Goal: Answer question/provide support: Share knowledge or assist other users

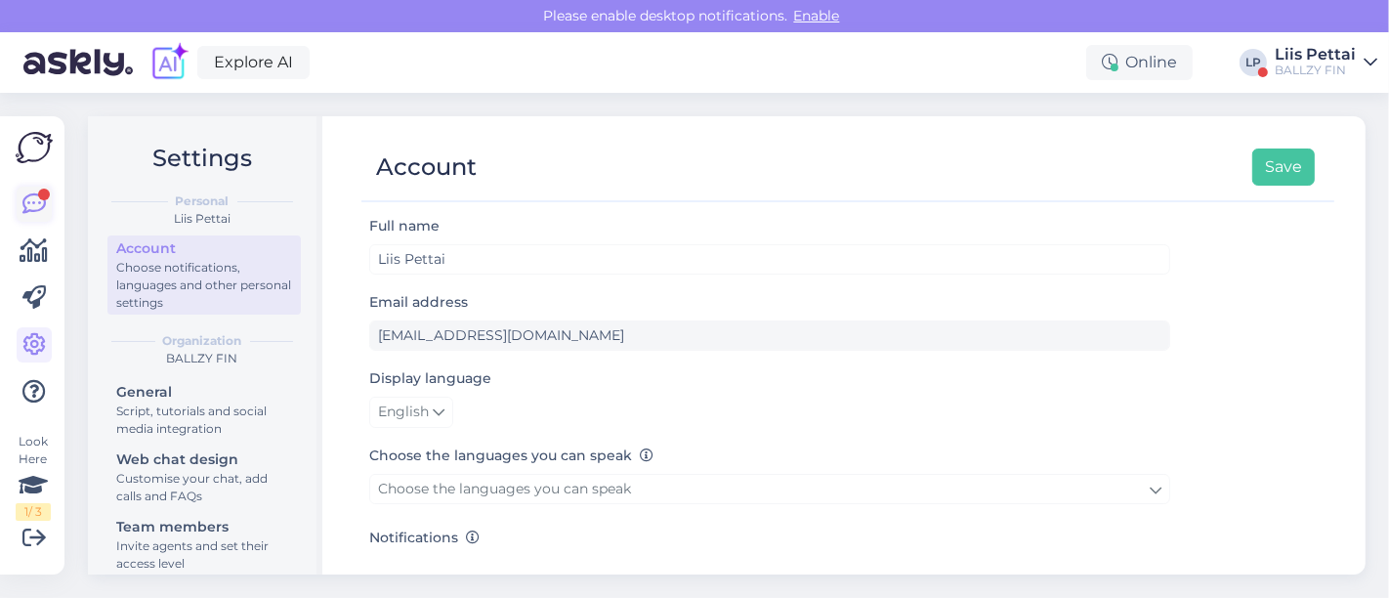
click at [38, 201] on icon at bounding box center [33, 203] width 23 height 23
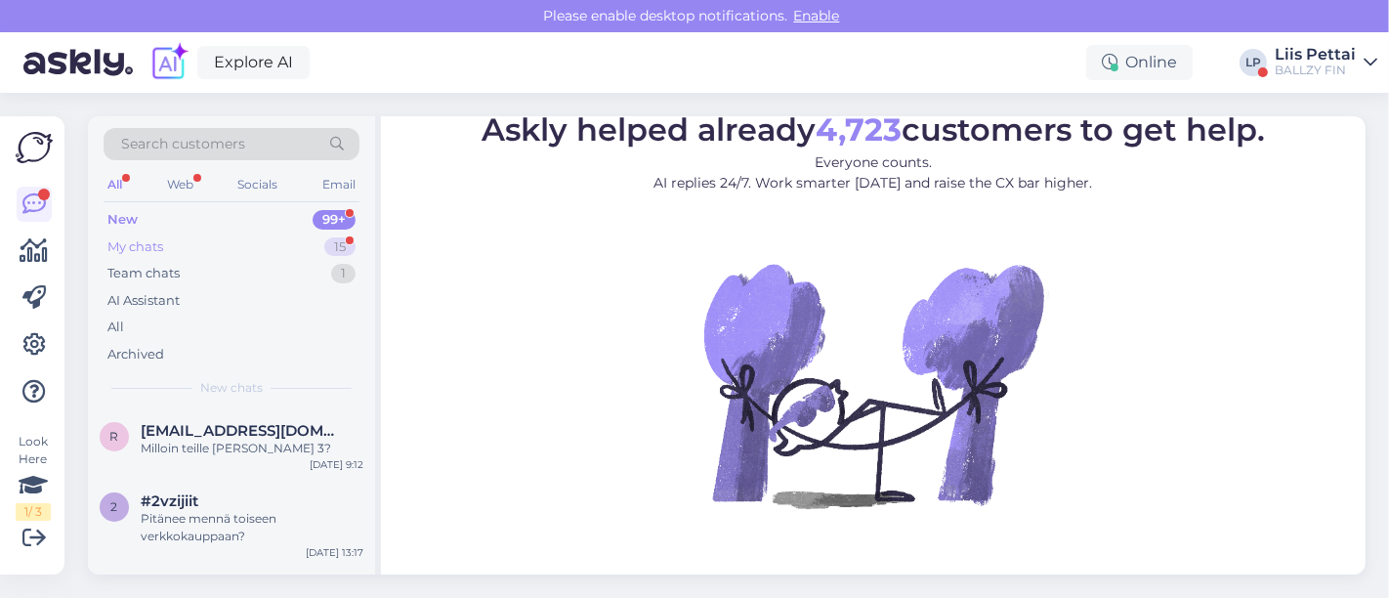
click at [189, 251] on div "My chats 15" at bounding box center [232, 246] width 256 height 27
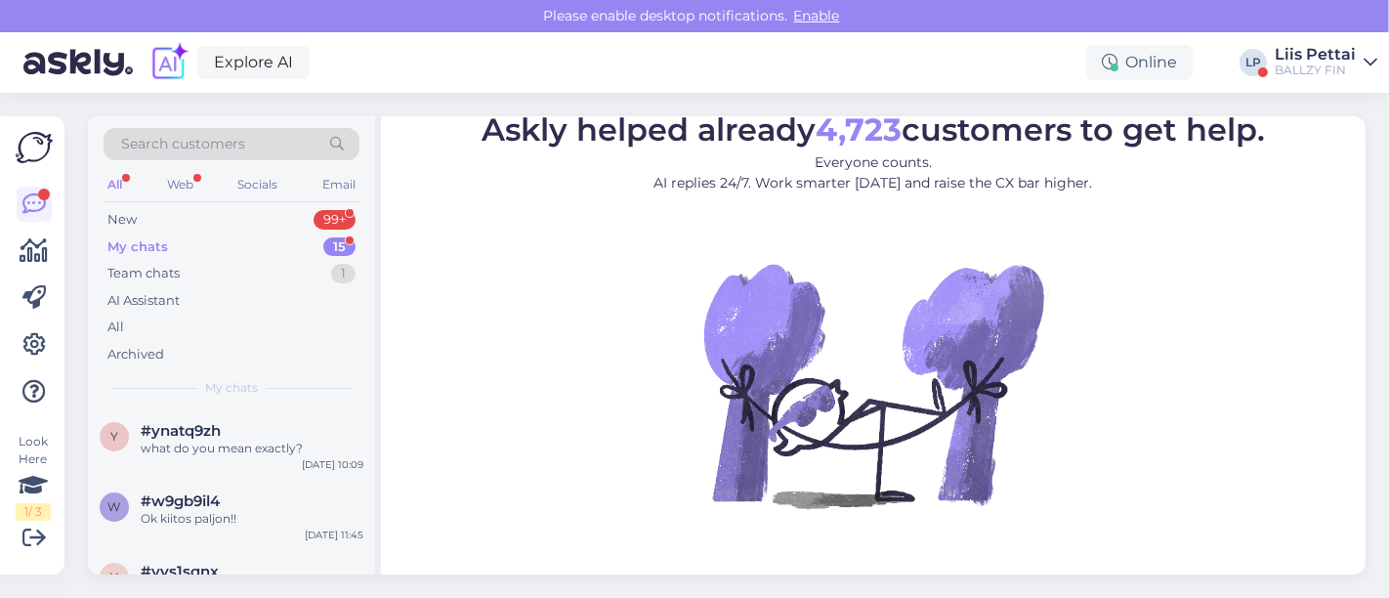
click at [1316, 71] on div "BALLZY FIN" at bounding box center [1314, 71] width 81 height 16
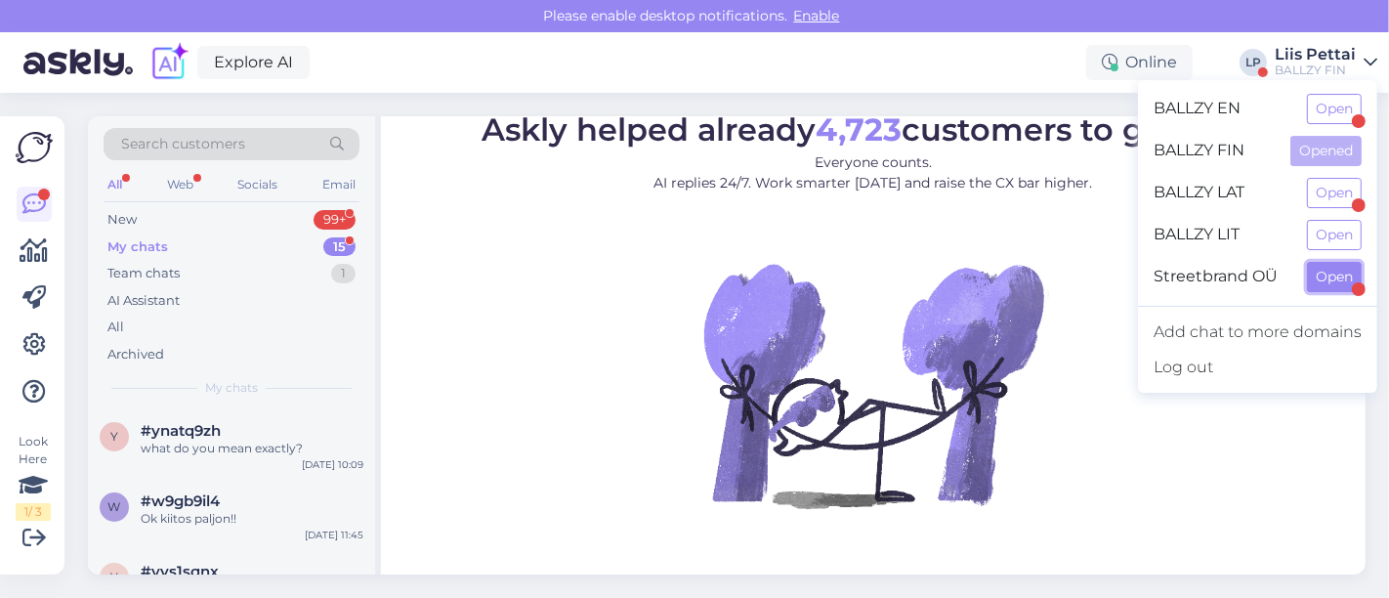
click at [1322, 283] on button "Open" at bounding box center [1334, 277] width 55 height 30
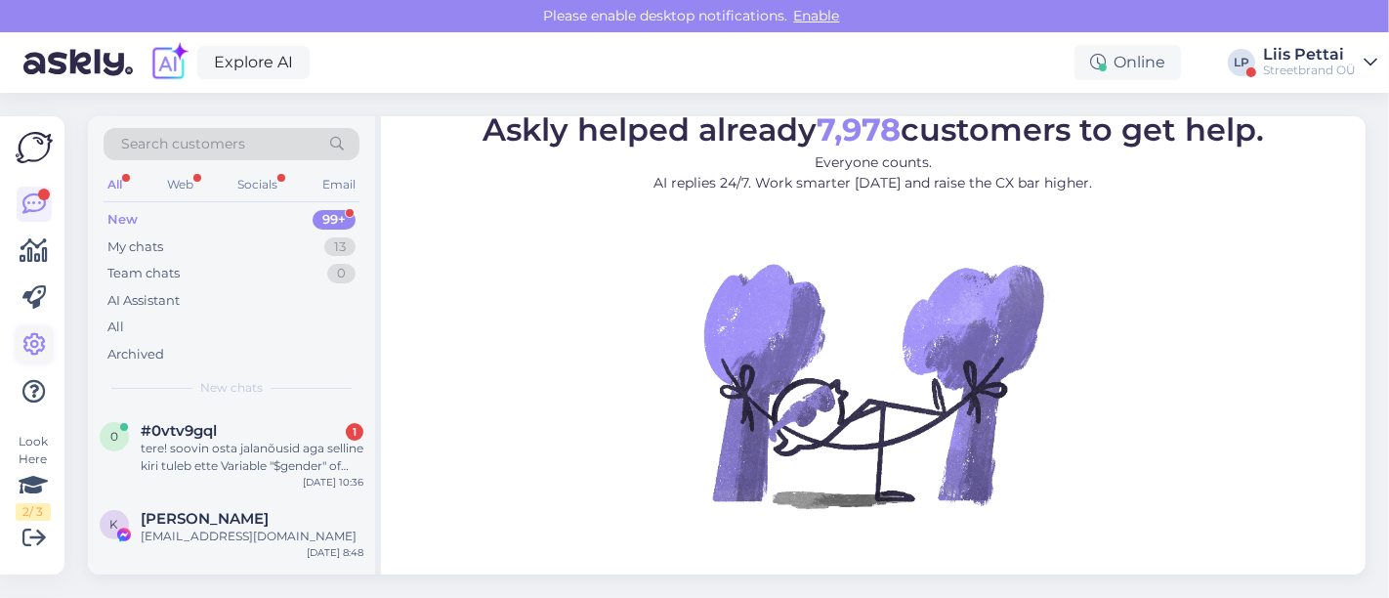
click at [38, 347] on icon at bounding box center [33, 344] width 23 height 23
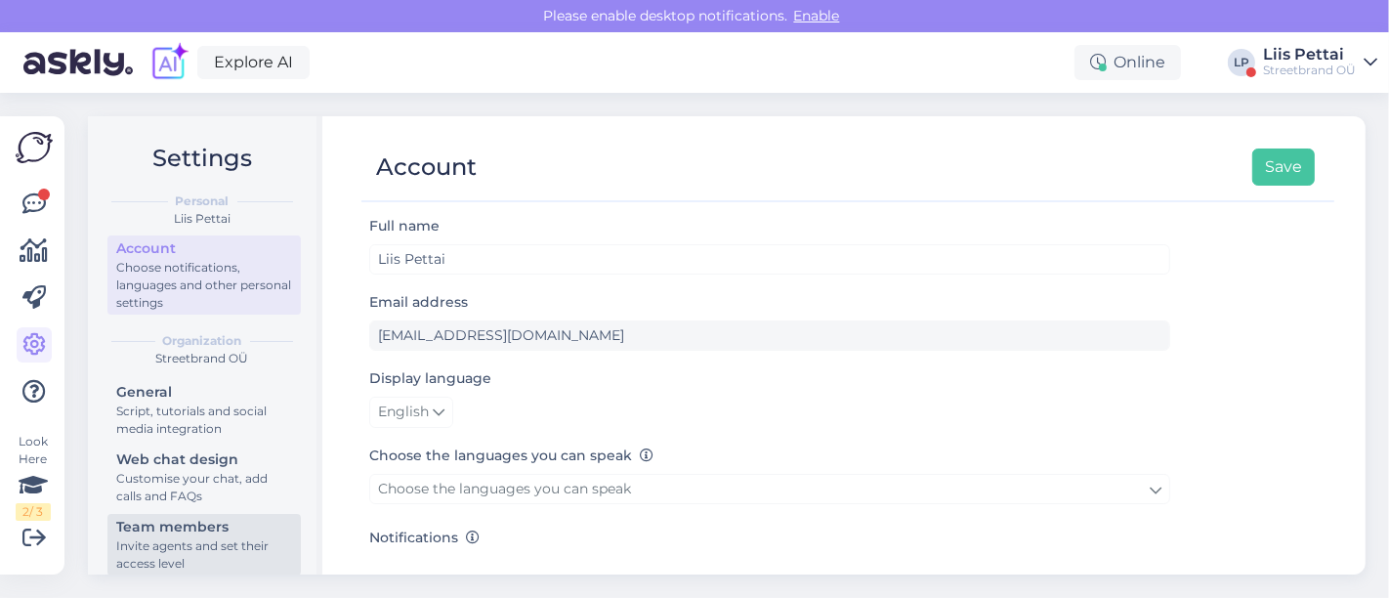
click at [194, 565] on div "Invite agents and set their access level" at bounding box center [204, 554] width 176 height 35
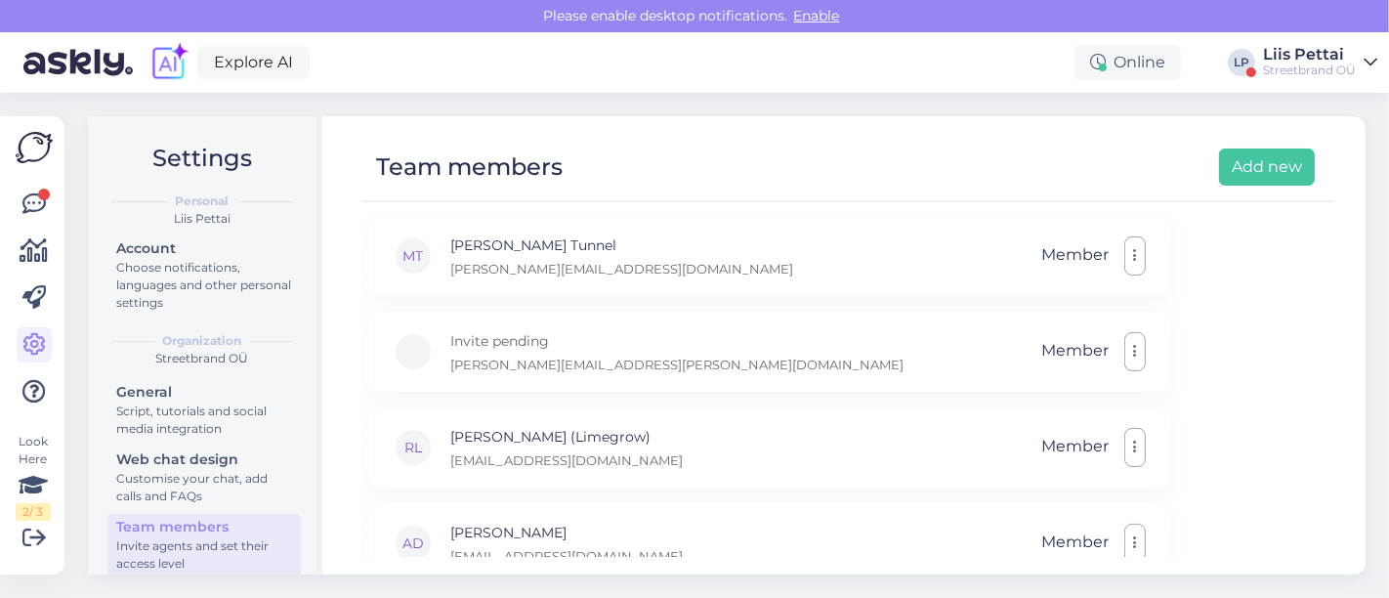
scroll to position [418, 0]
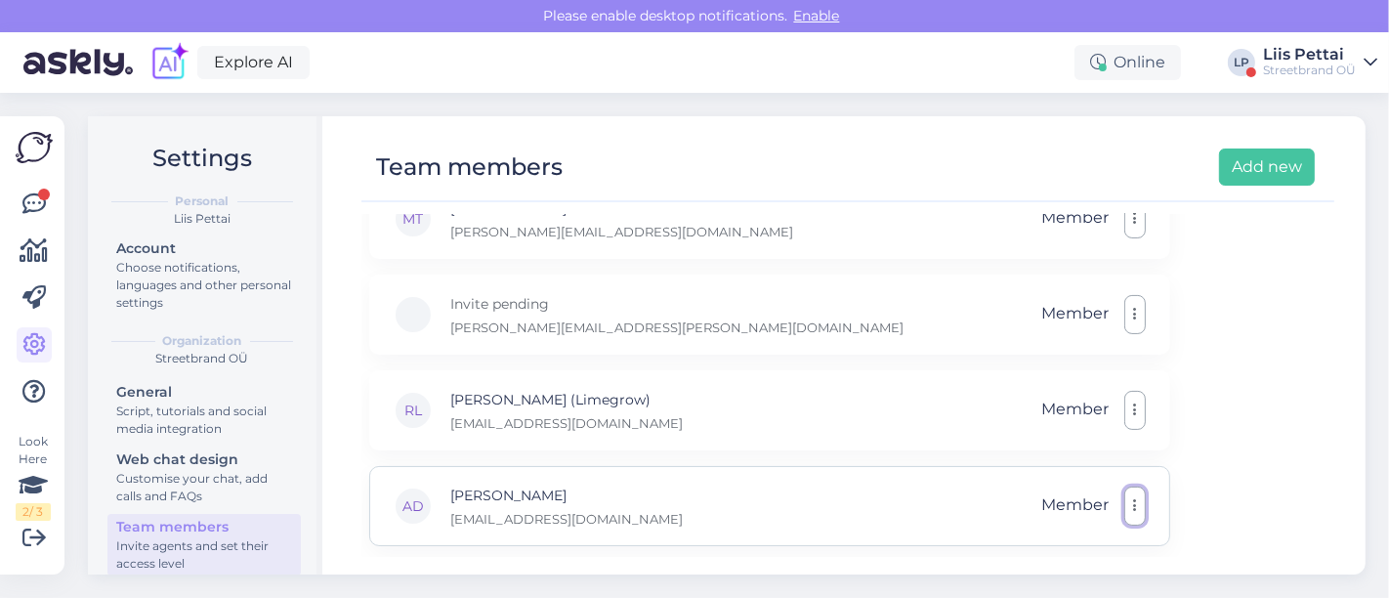
click at [1133, 509] on icon "button" at bounding box center [1135, 506] width 4 height 16
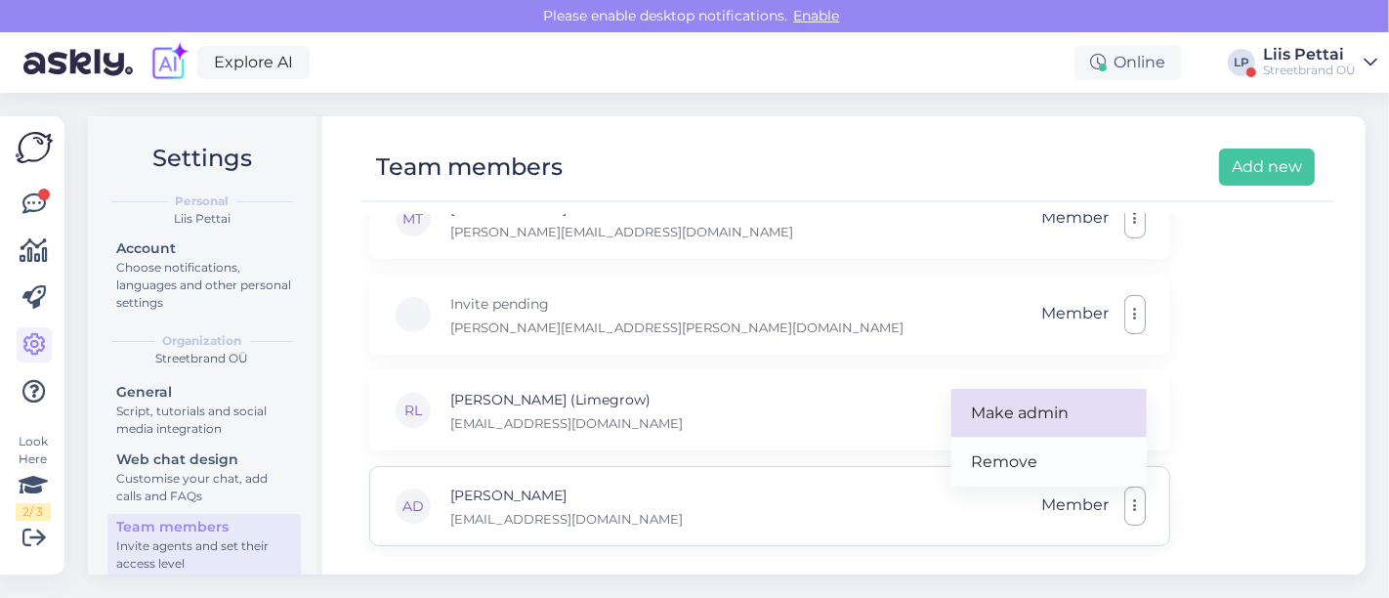
click at [1055, 407] on link "Make admin" at bounding box center [1048, 413] width 195 height 49
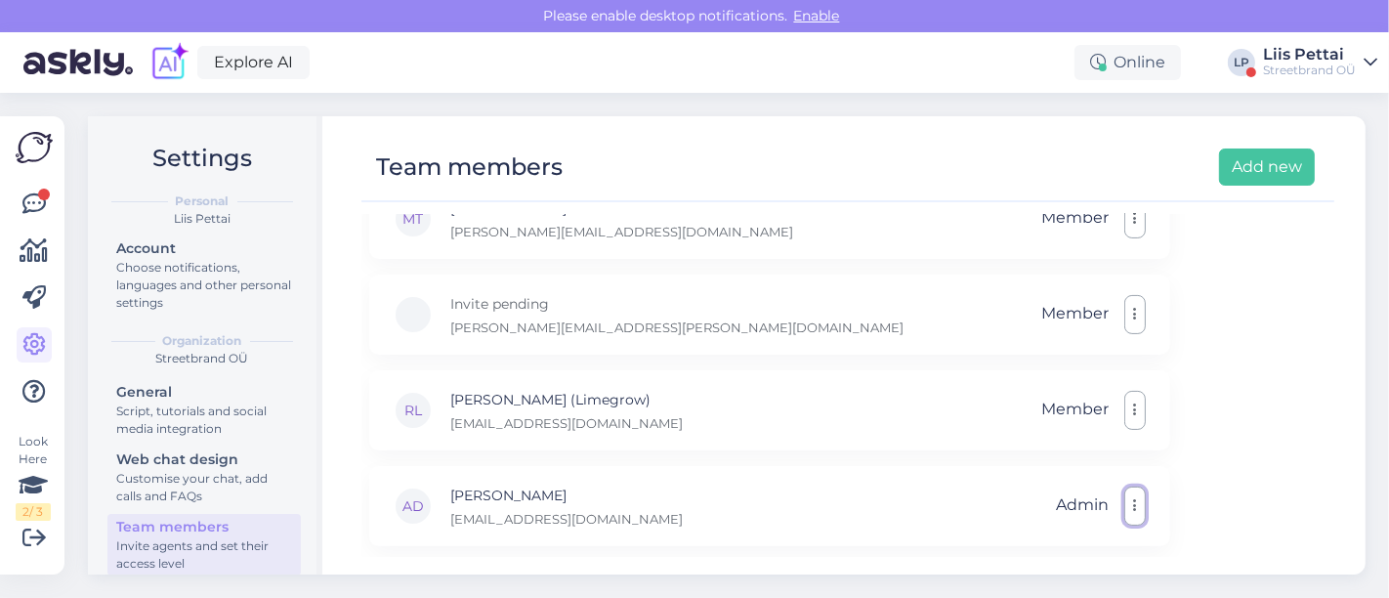
click at [1143, 506] on button "button" at bounding box center [1134, 505] width 21 height 39
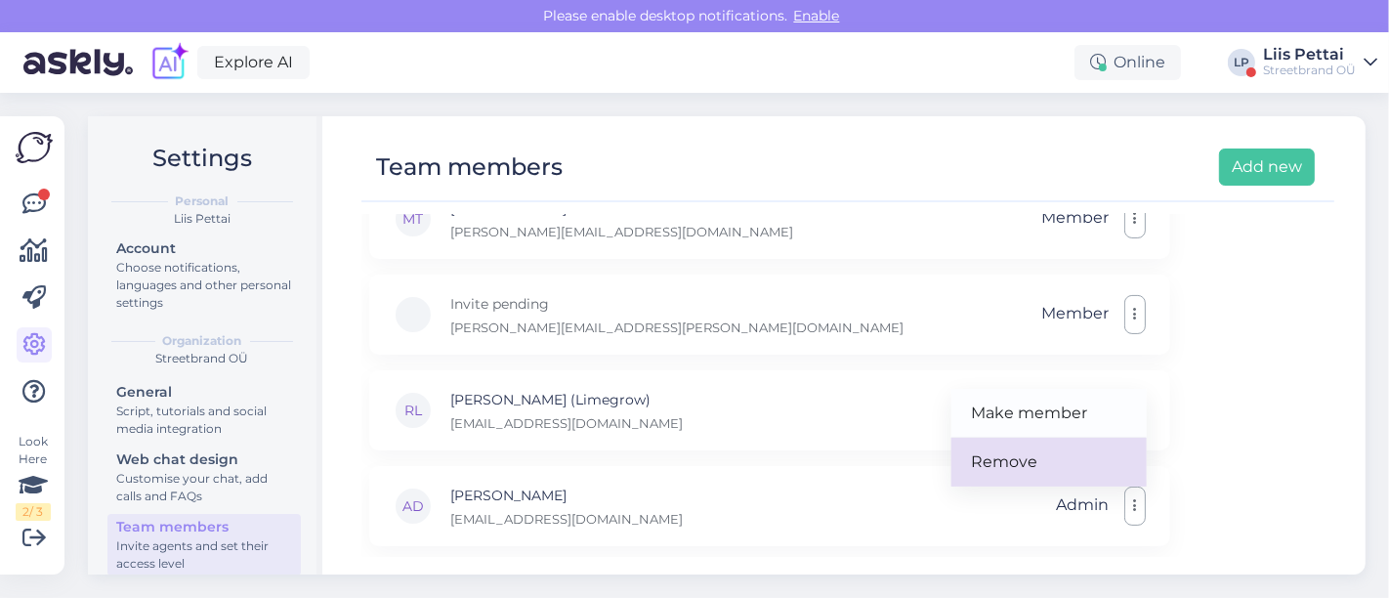
click at [1099, 463] on link "Remove" at bounding box center [1048, 462] width 195 height 49
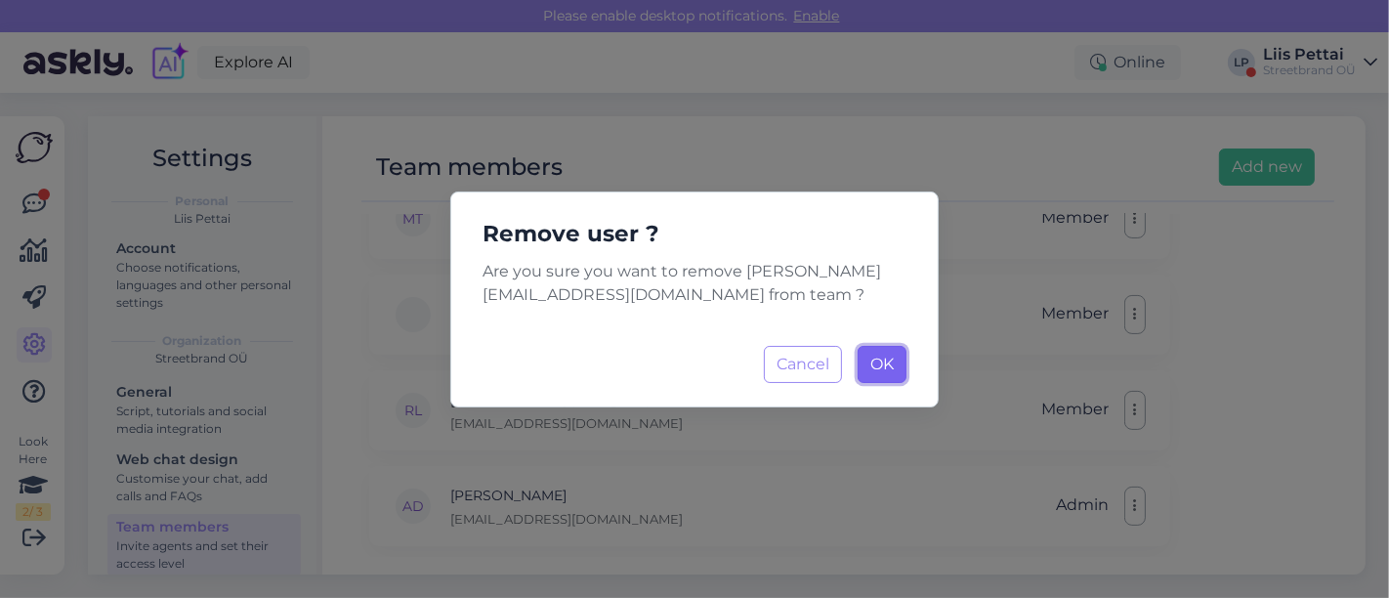
click at [891, 351] on button "OK Loading..." at bounding box center [881, 364] width 49 height 37
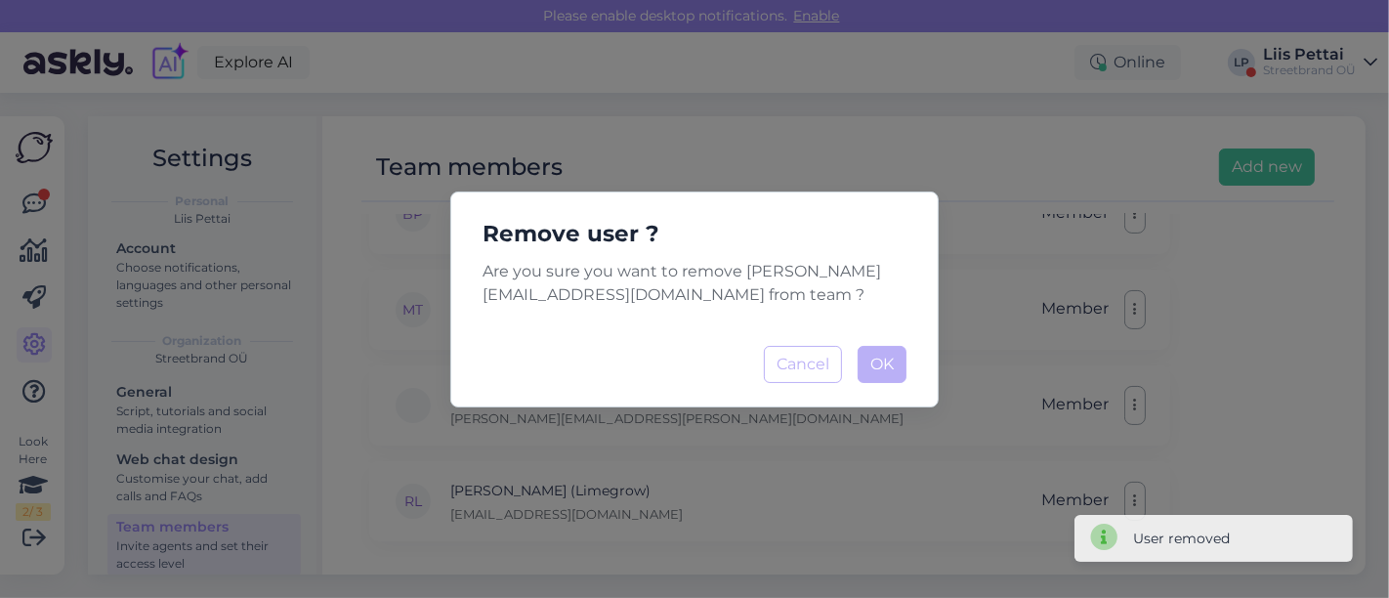
scroll to position [322, 0]
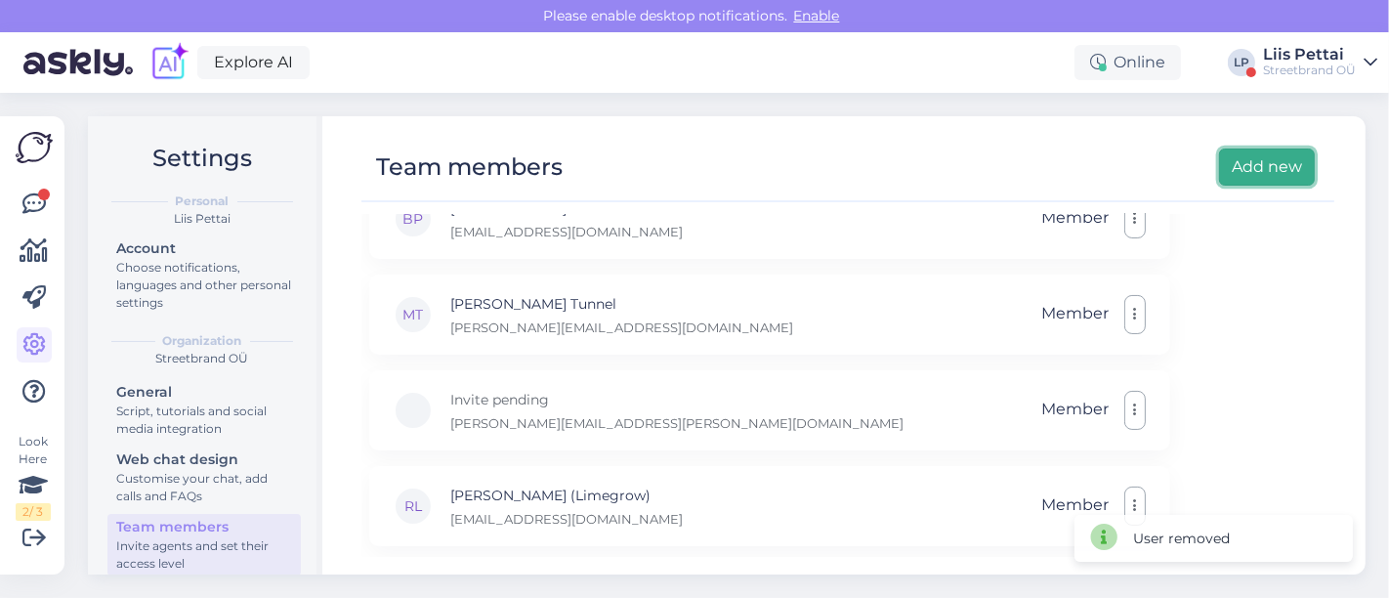
click at [1259, 157] on button "Add new" at bounding box center [1267, 166] width 96 height 37
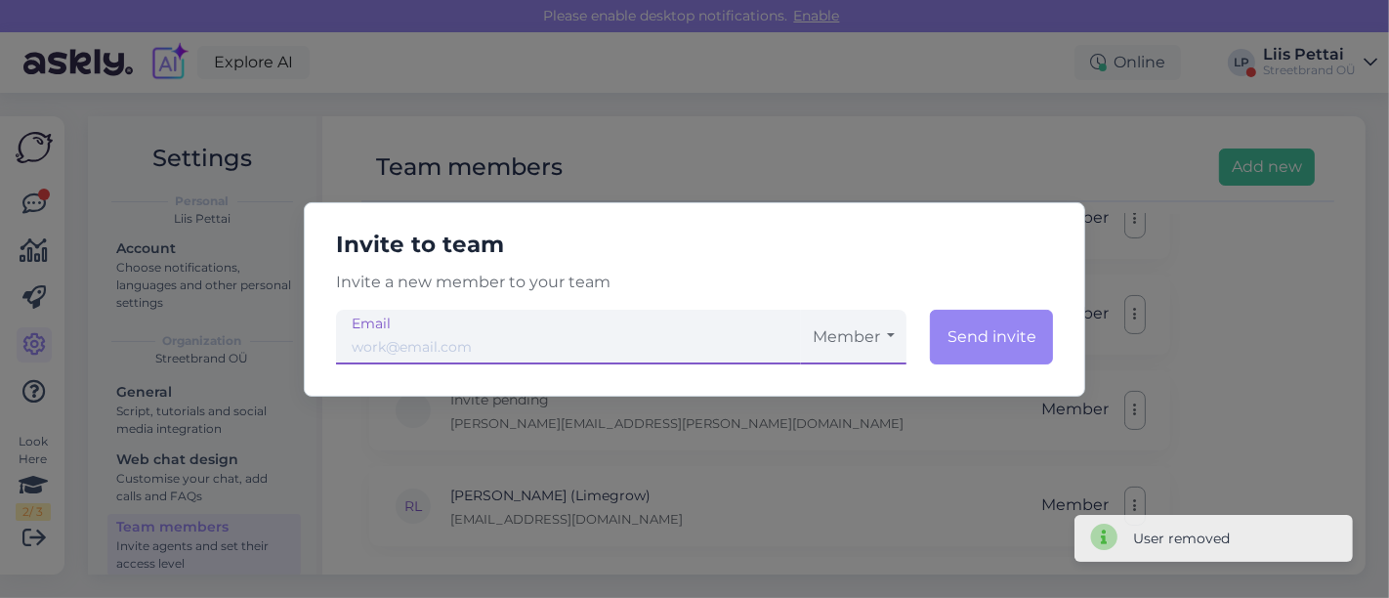
click at [658, 349] on input "email" at bounding box center [568, 337] width 465 height 55
type input "[EMAIL_ADDRESS][DOMAIN_NAME]"
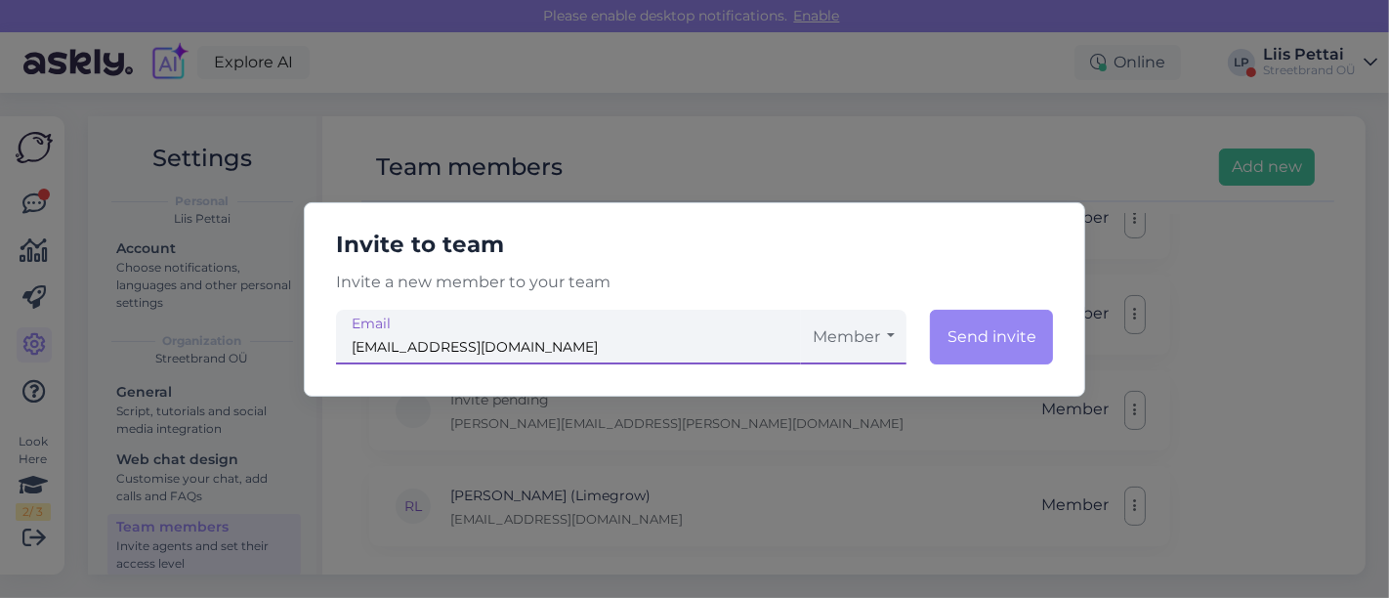
click at [867, 345] on button "Member" at bounding box center [853, 337] width 105 height 55
click at [865, 437] on link "Admin" at bounding box center [853, 438] width 105 height 49
click at [1026, 336] on button "Send invite" at bounding box center [990, 337] width 125 height 55
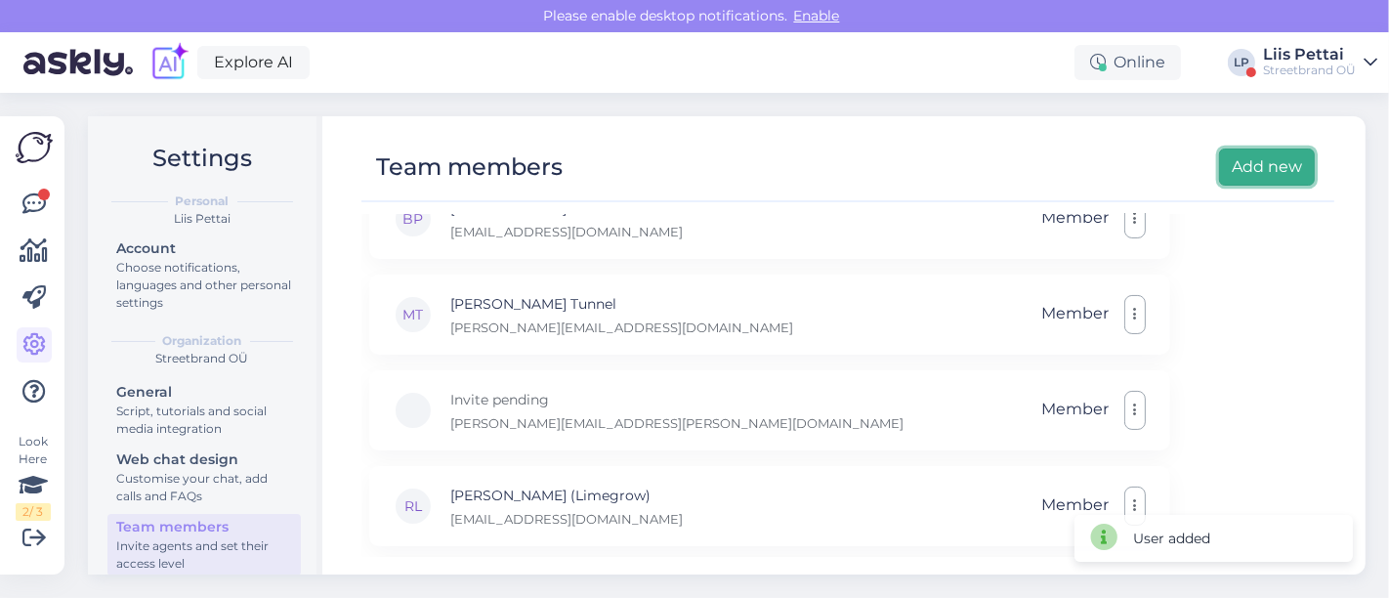
scroll to position [418, 0]
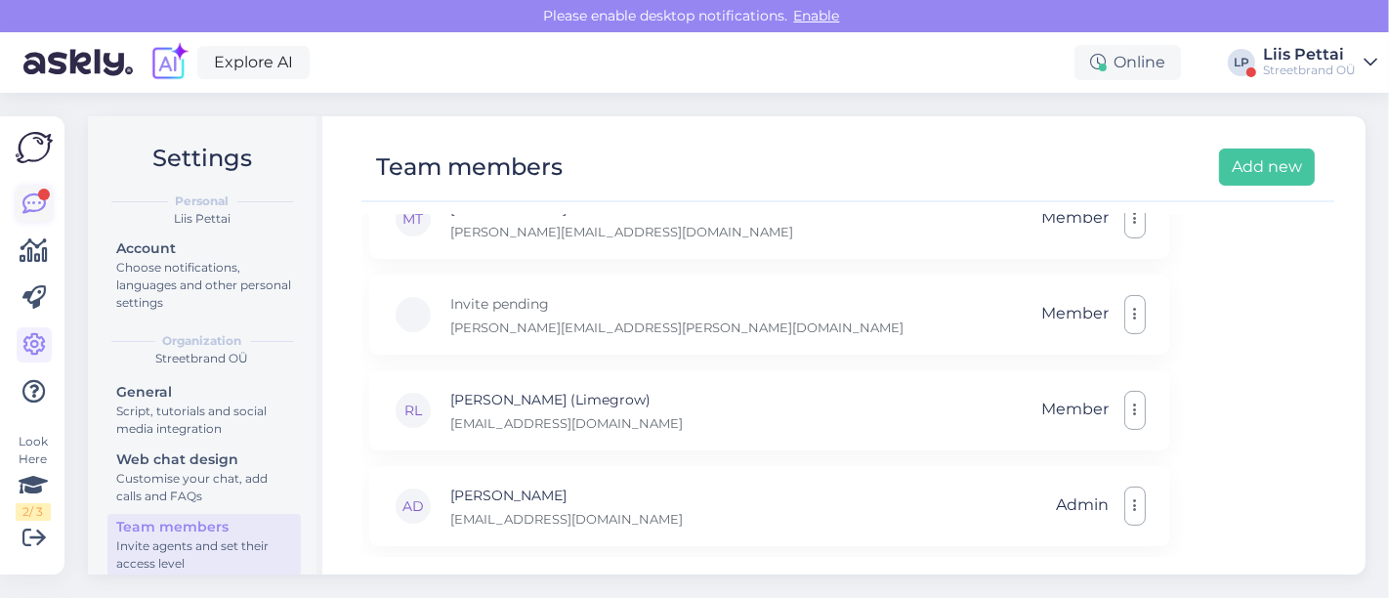
click at [26, 202] on icon at bounding box center [33, 203] width 23 height 23
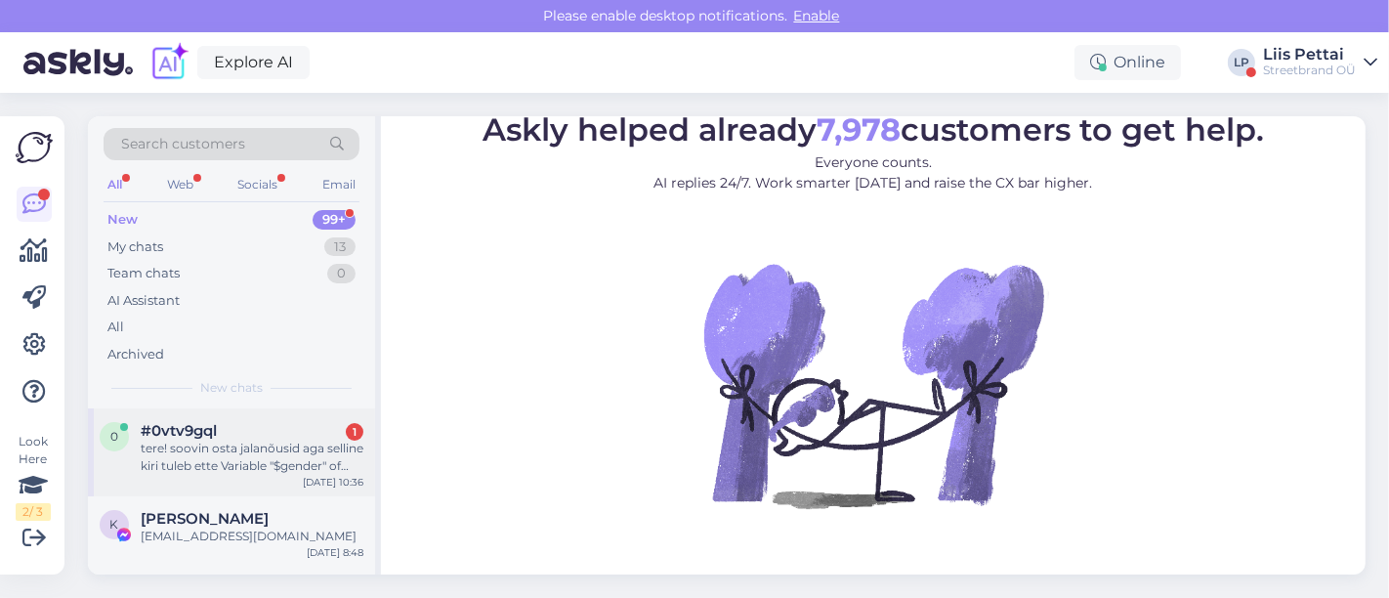
click at [226, 471] on div "tere! soovin osta jalanõusid aga selline kiri tuleb ette Variable "$gender" of …" at bounding box center [252, 456] width 223 height 35
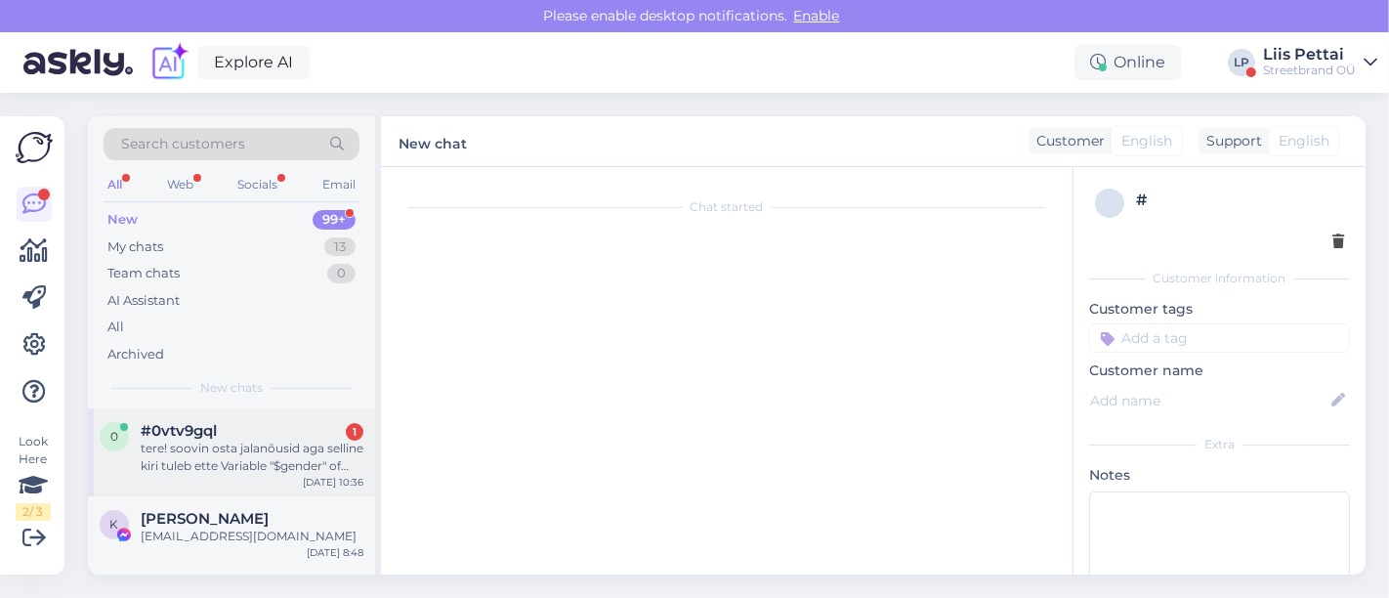
scroll to position [352, 0]
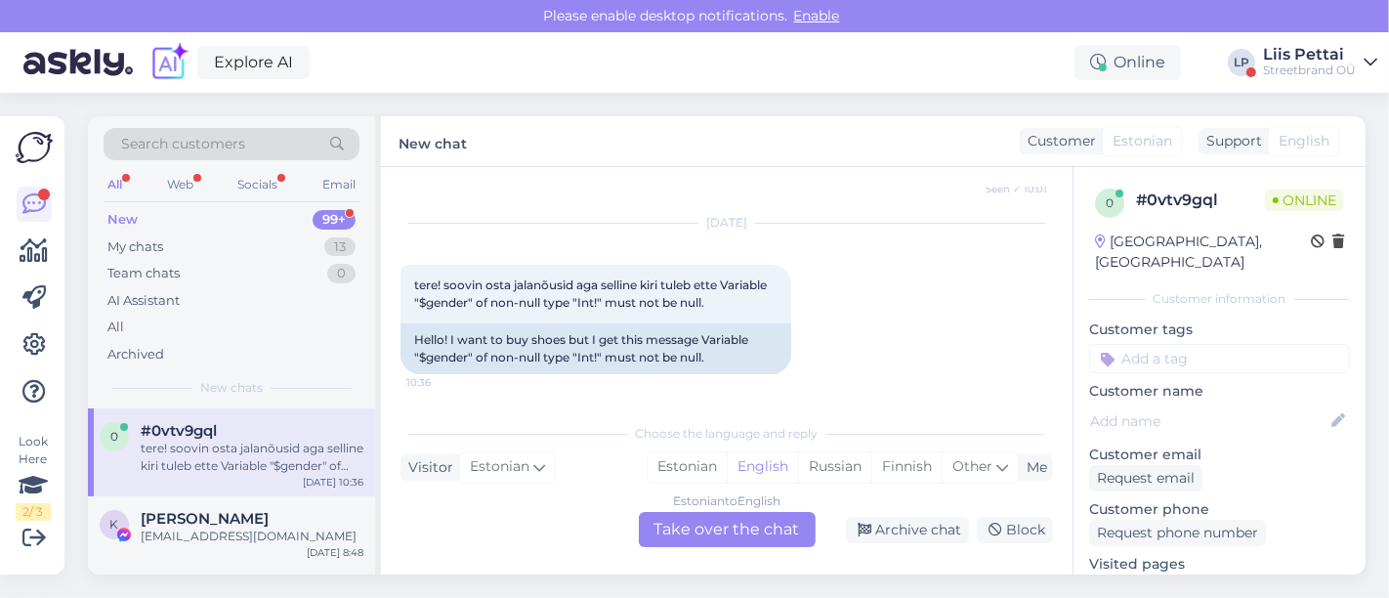
click at [687, 519] on div "Estonian to English Take over the chat" at bounding box center [727, 529] width 177 height 35
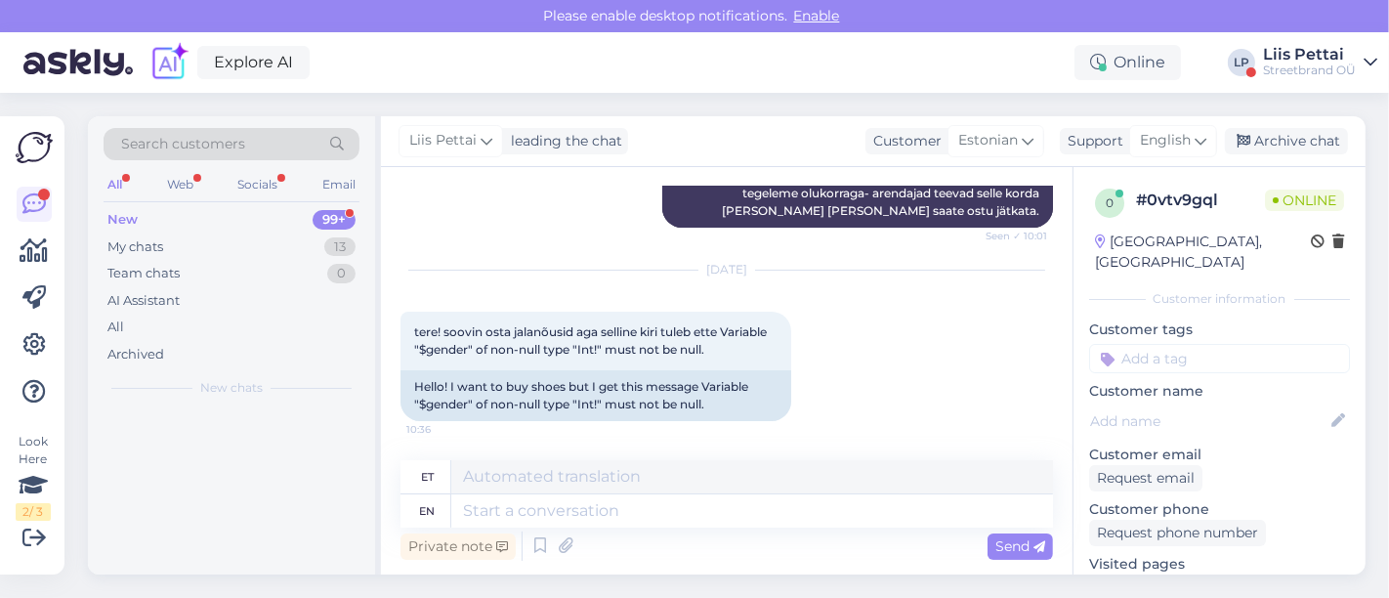
scroll to position [305, 0]
click at [649, 502] on textarea at bounding box center [752, 510] width 602 height 33
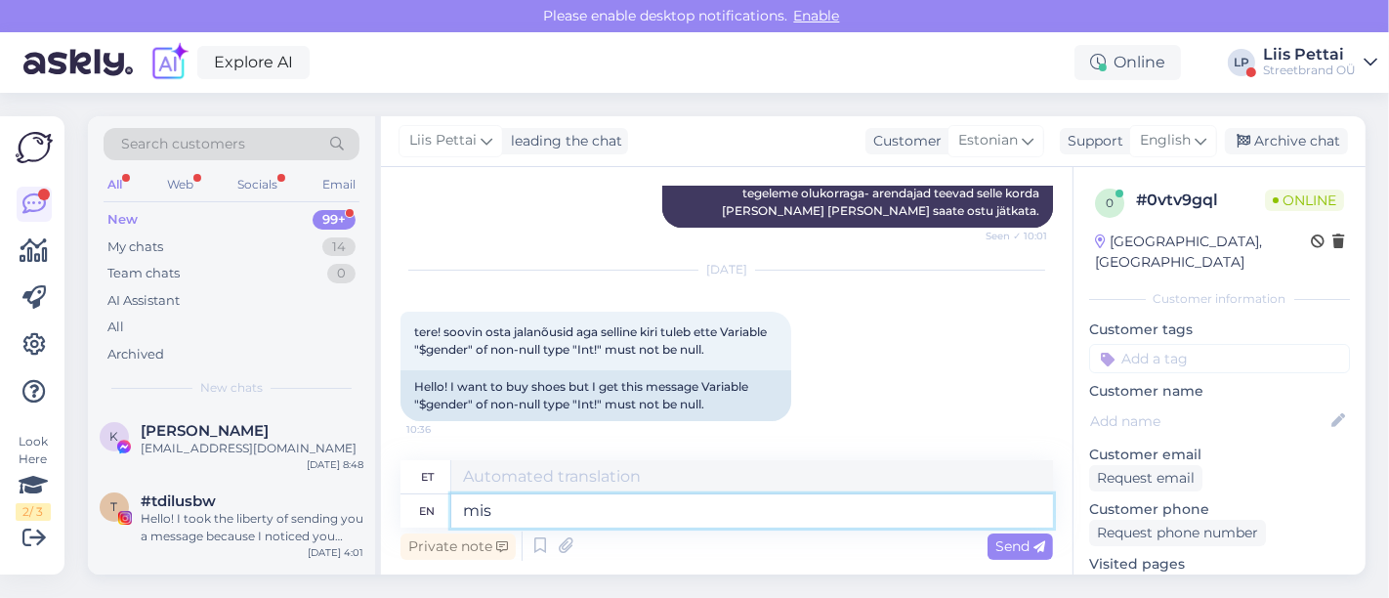
type textarea "mis t"
type textarea "vale"
type textarea "mis teiel ema"
type textarea "miss [PERSON_NAME]"
type textarea "mis [PERSON_NAME]"
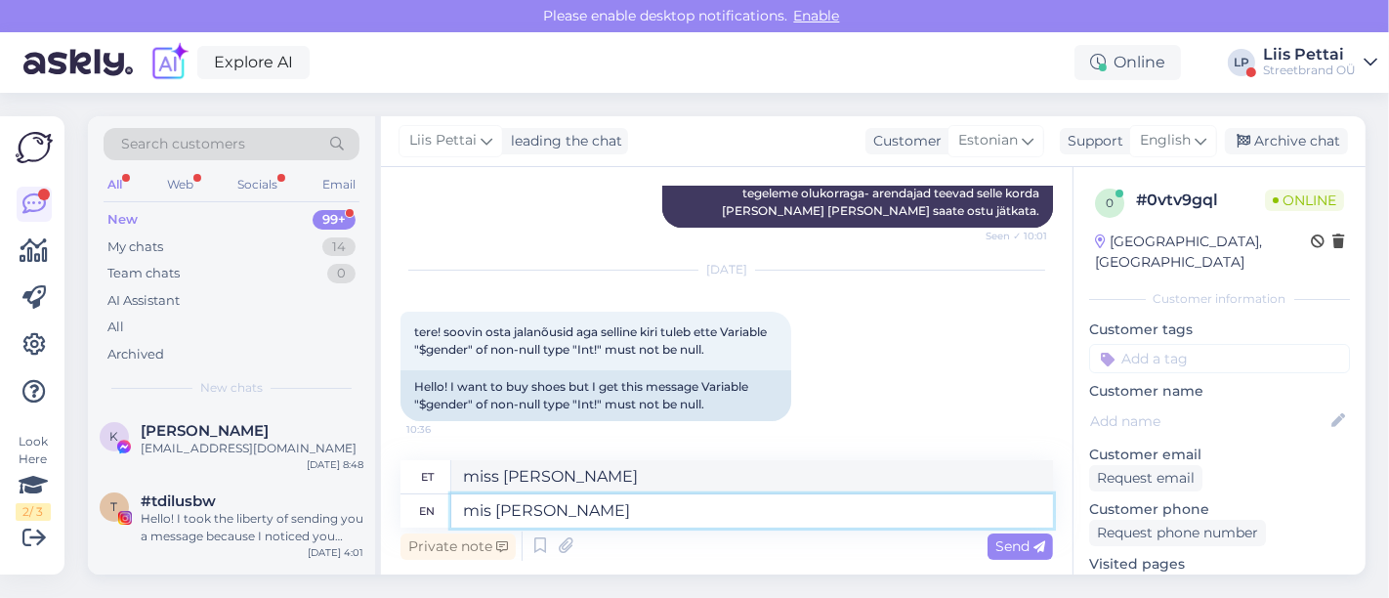
type textarea "minu oma"
type textarea "mis teie email on"
type textarea "minu e-posti aadress"
type textarea "mis teie email on?"
type textarea "mis sinu e-posti aadress on sees?"
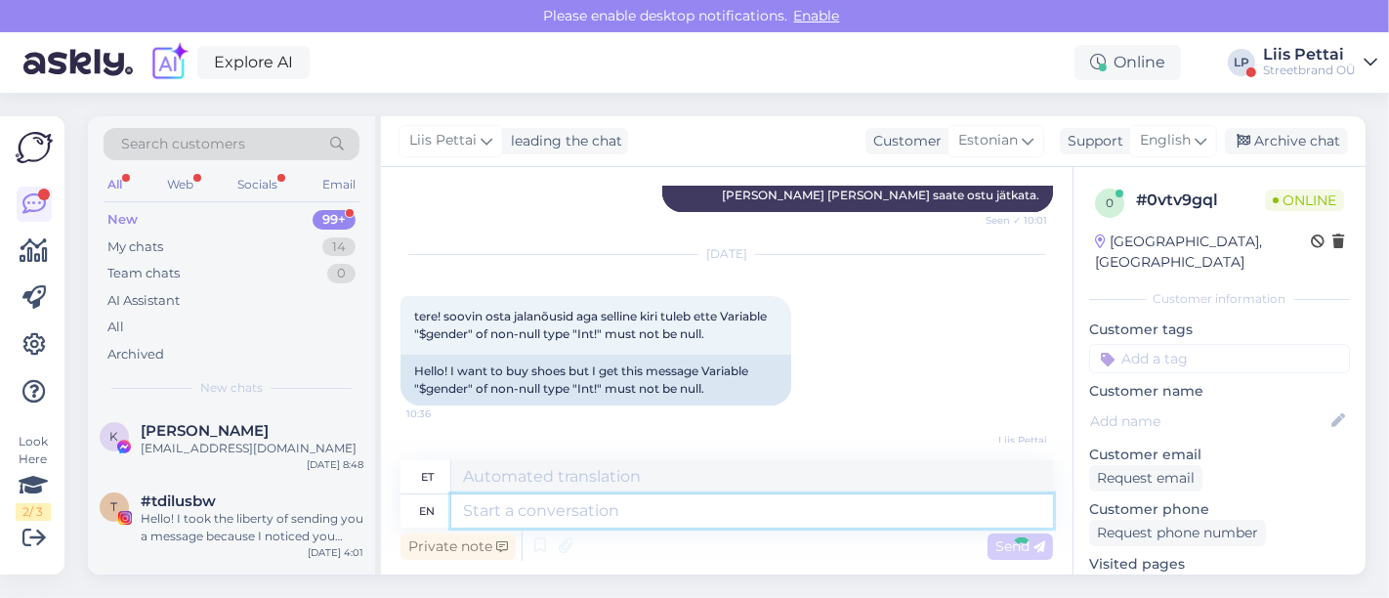
scroll to position [422, 0]
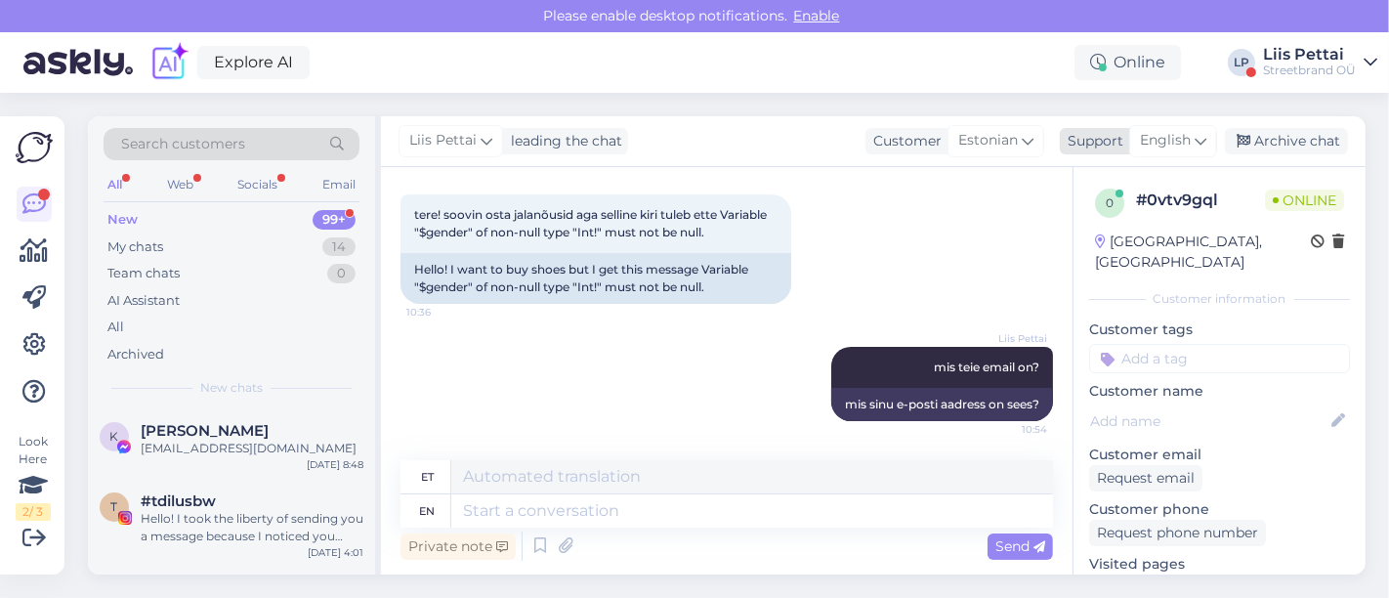
click at [1145, 151] on div "English" at bounding box center [1173, 140] width 88 height 31
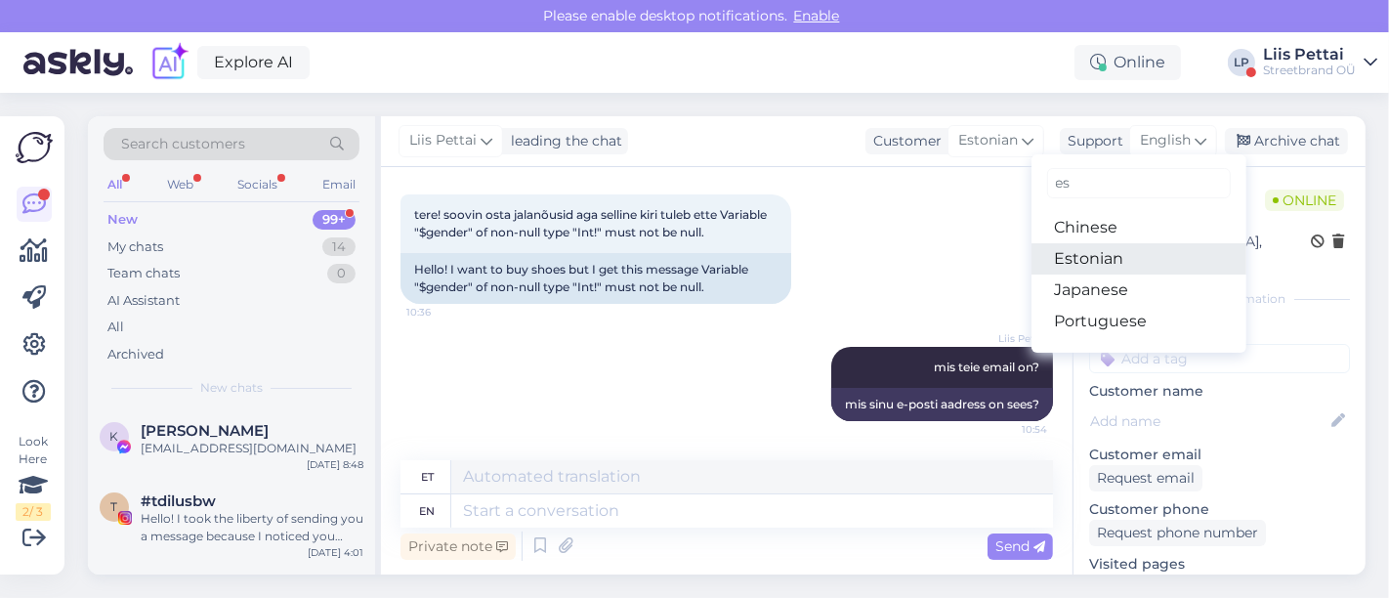
type input "es"
click at [1084, 268] on link "Estonian" at bounding box center [1138, 258] width 215 height 31
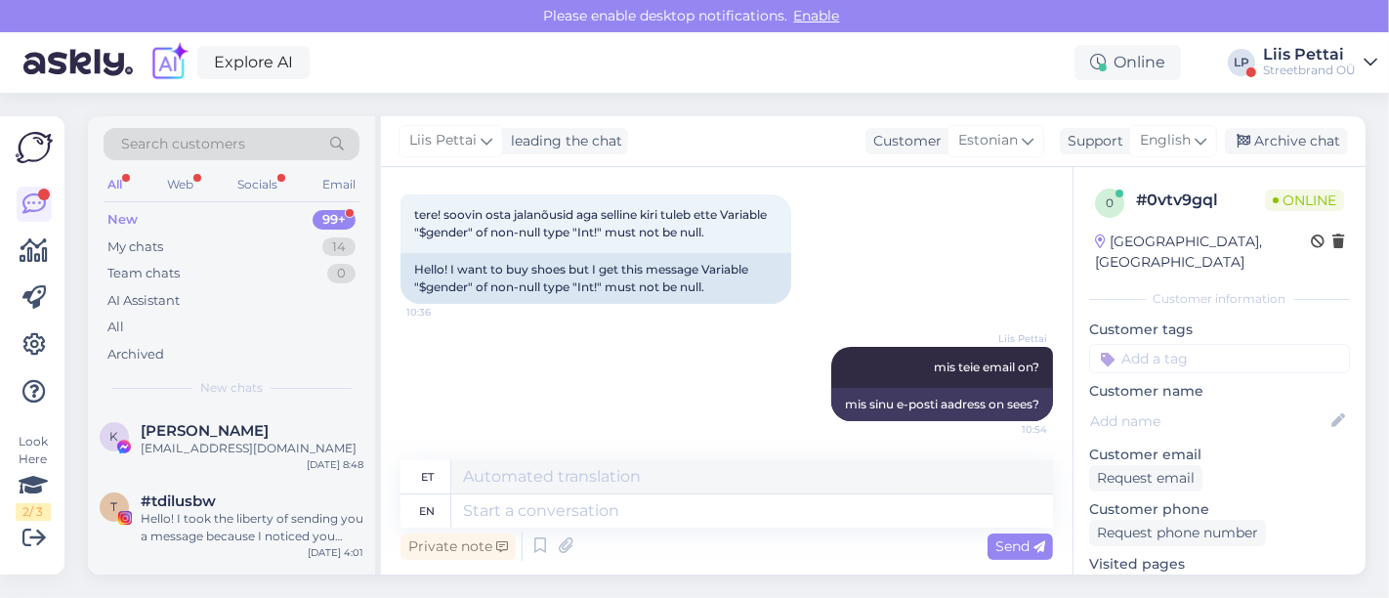
scroll to position [396, 0]
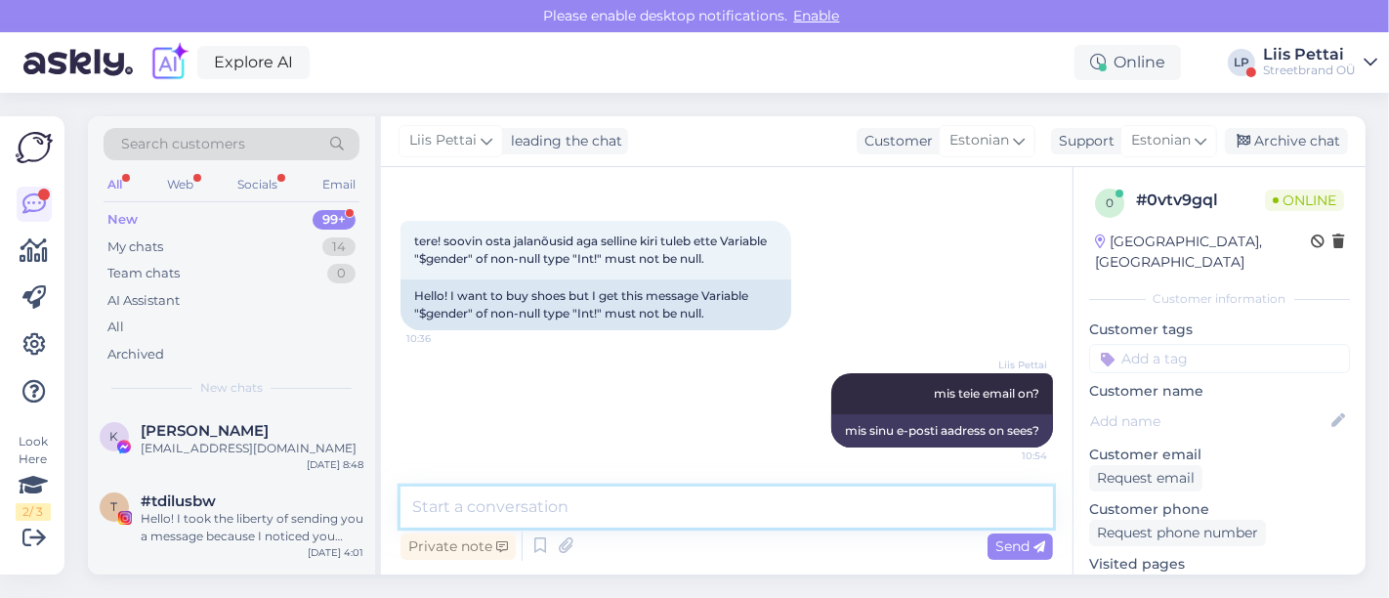
click at [855, 516] on textarea at bounding box center [726, 506] width 652 height 41
click at [867, 497] on textarea "To enrich screen reader interactions, please activate Accessibility in Grammarl…" at bounding box center [726, 506] width 652 height 41
click at [326, 513] on div "Hello! I took the liberty of sending you a message because I noticed you seem q…" at bounding box center [252, 527] width 223 height 35
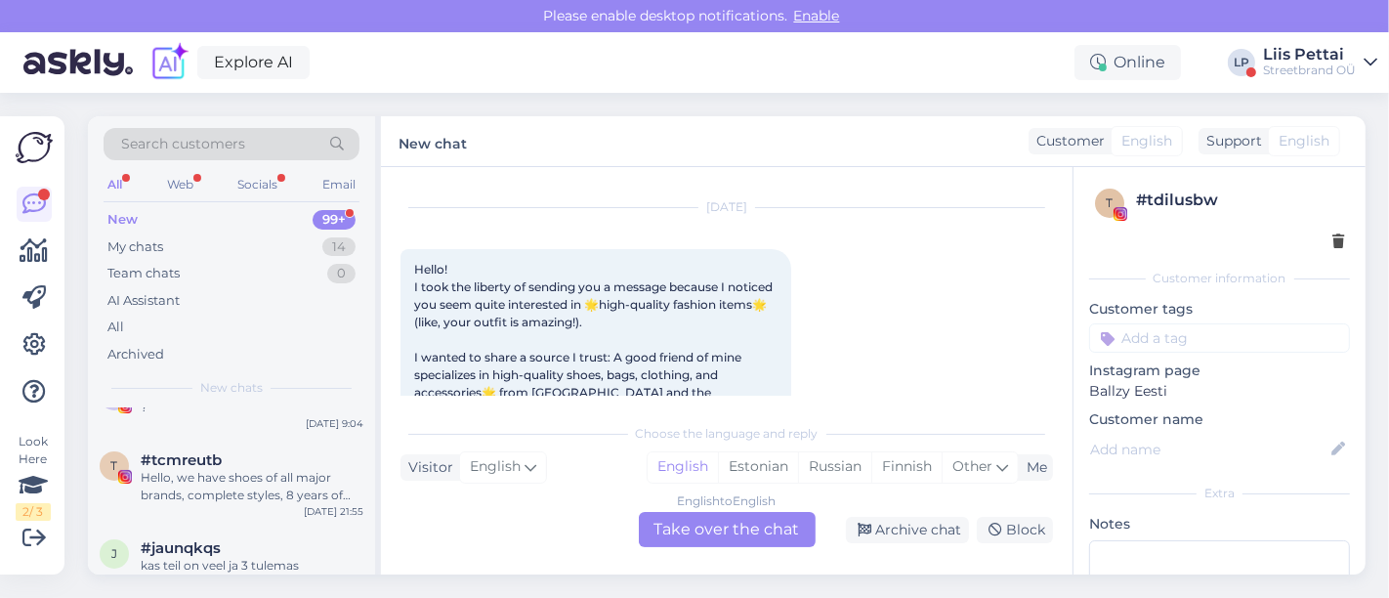
scroll to position [434, 0]
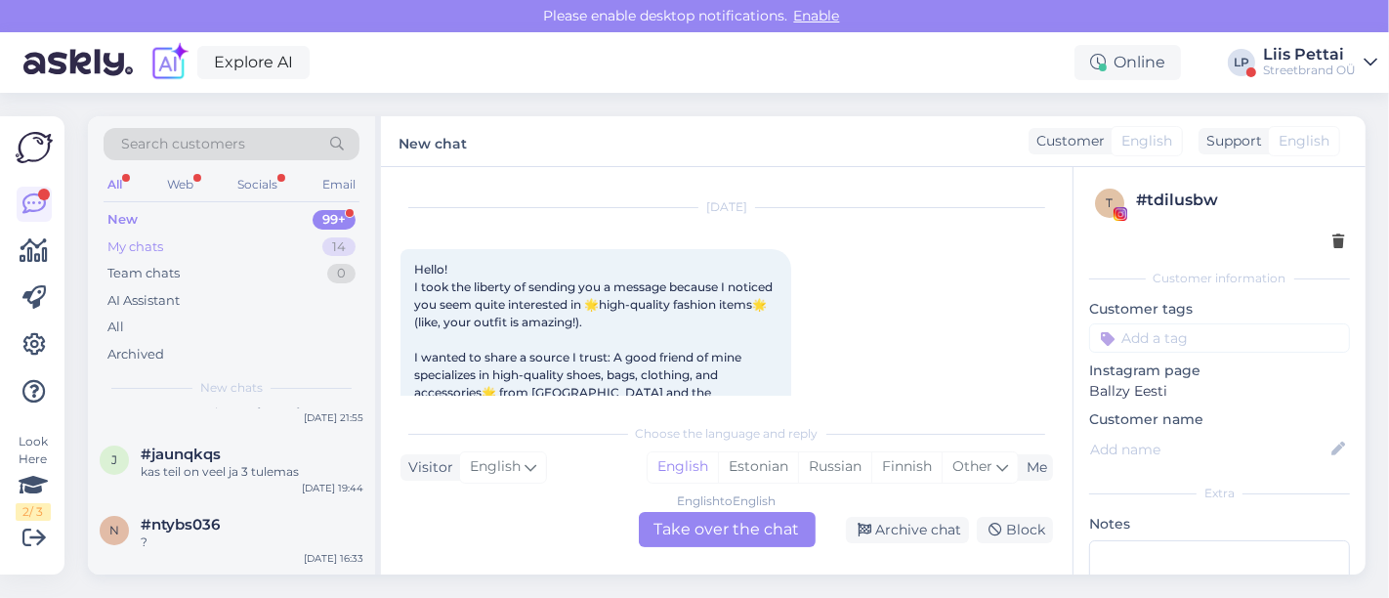
click at [223, 237] on div "My chats 14" at bounding box center [232, 246] width 256 height 27
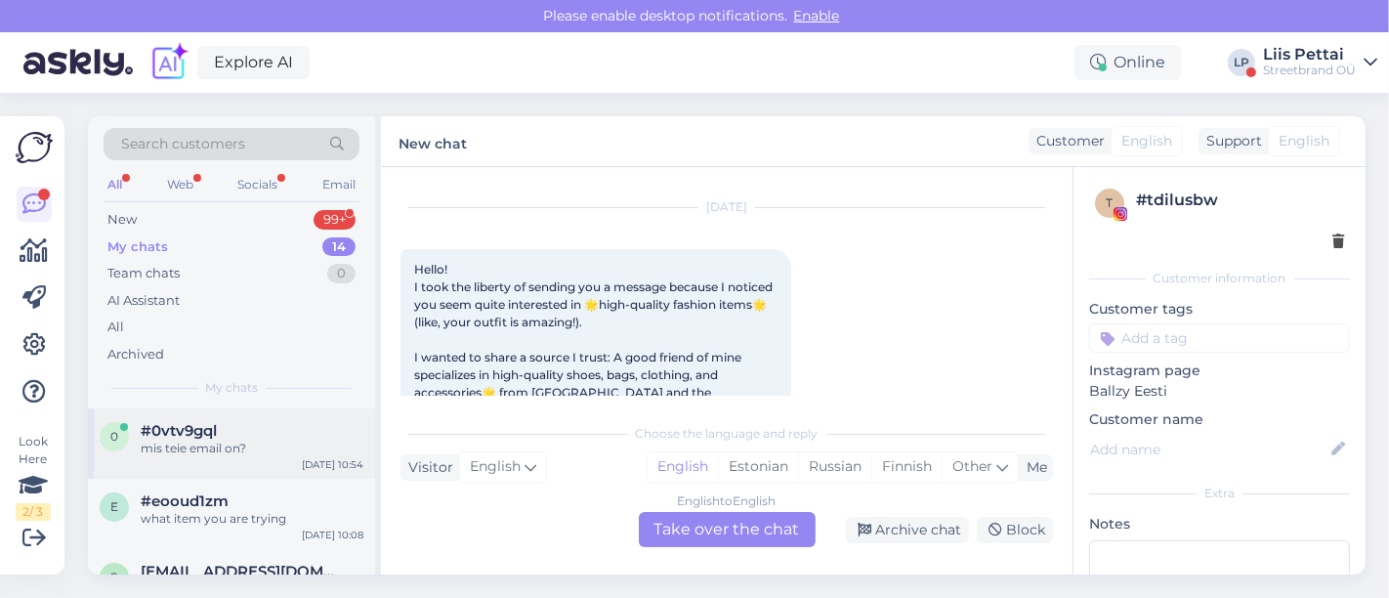
click at [215, 440] on div "mis teie email on?" at bounding box center [252, 448] width 223 height 18
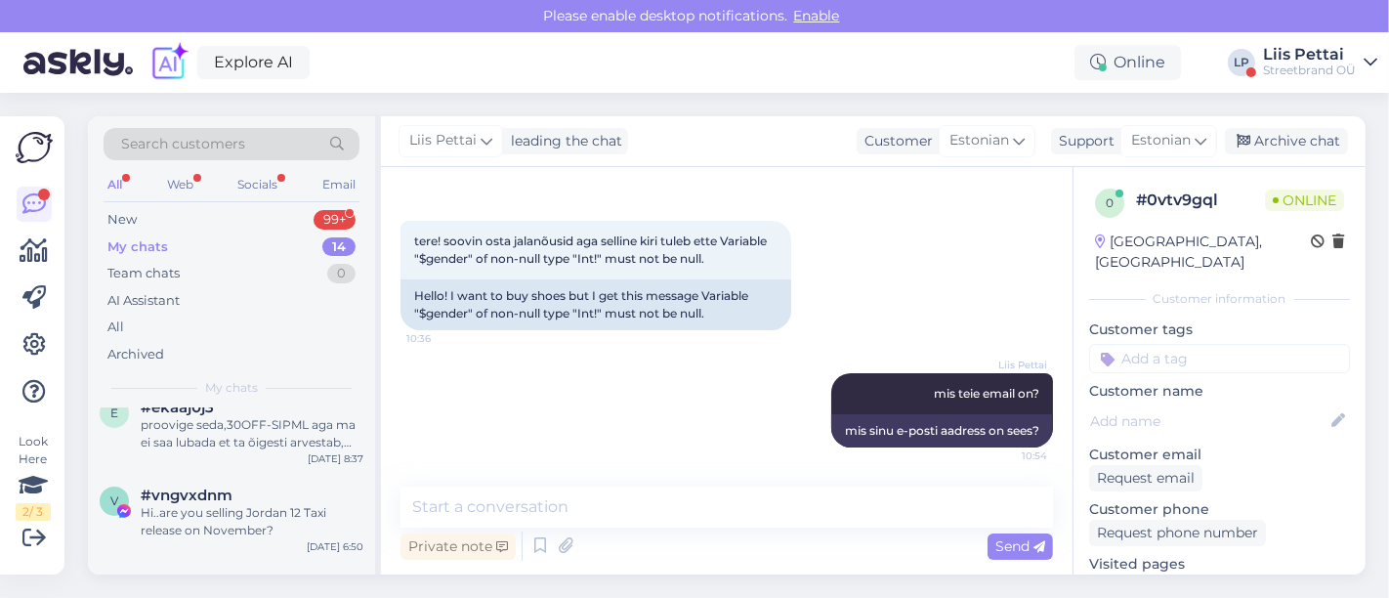
scroll to position [564, 0]
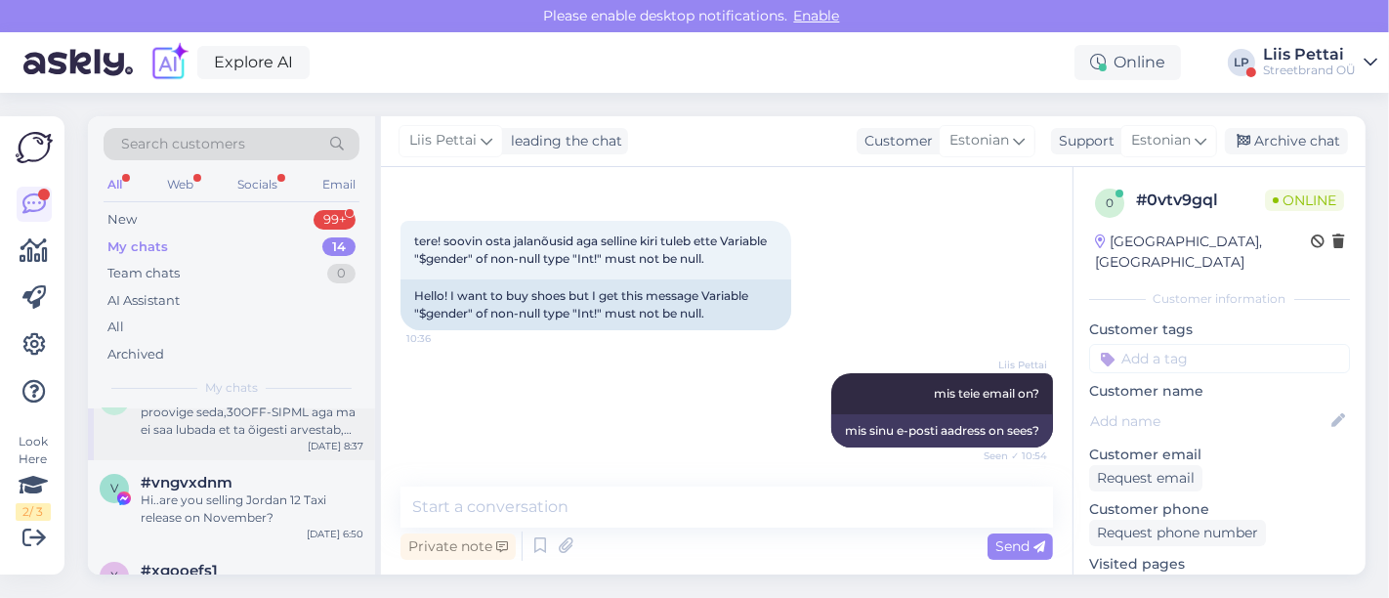
click at [296, 427] on div "proovige seda,30OFF-SIPML aga ma ei saa lubada et ta õigesti arvestab, kuna too…" at bounding box center [252, 420] width 223 height 35
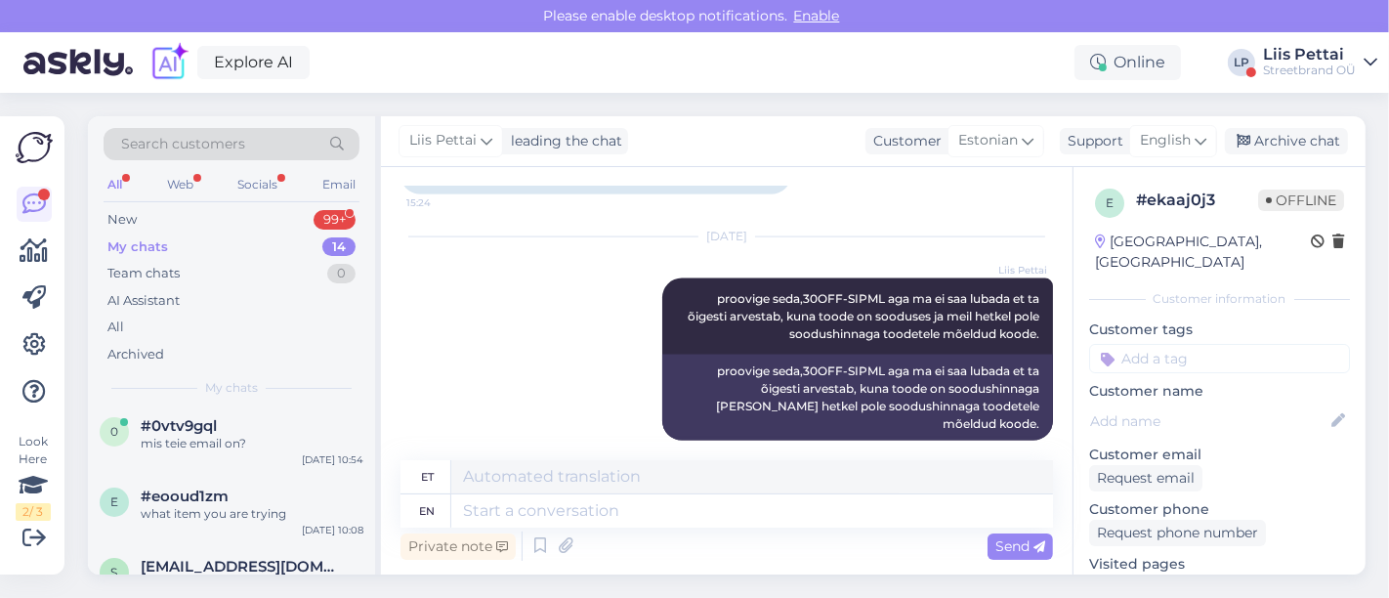
scroll to position [0, 0]
click at [296, 427] on div "#0vtv9gql" at bounding box center [252, 431] width 223 height 18
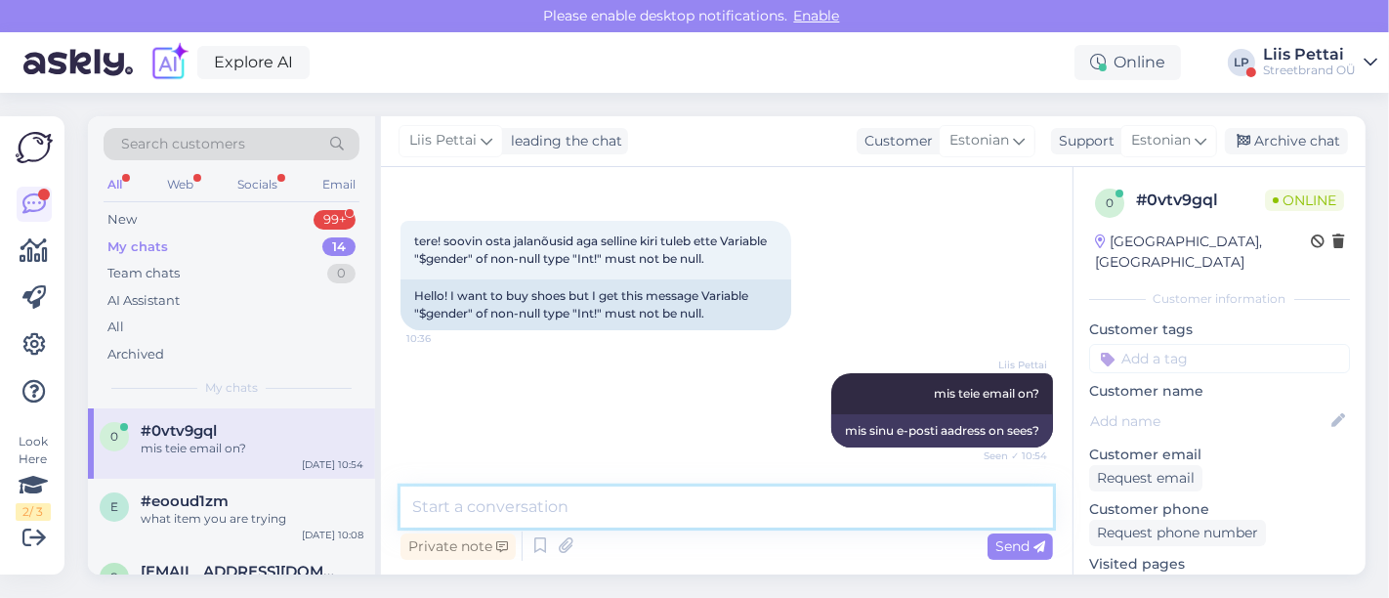
click at [571, 509] on textarea at bounding box center [726, 506] width 652 height 41
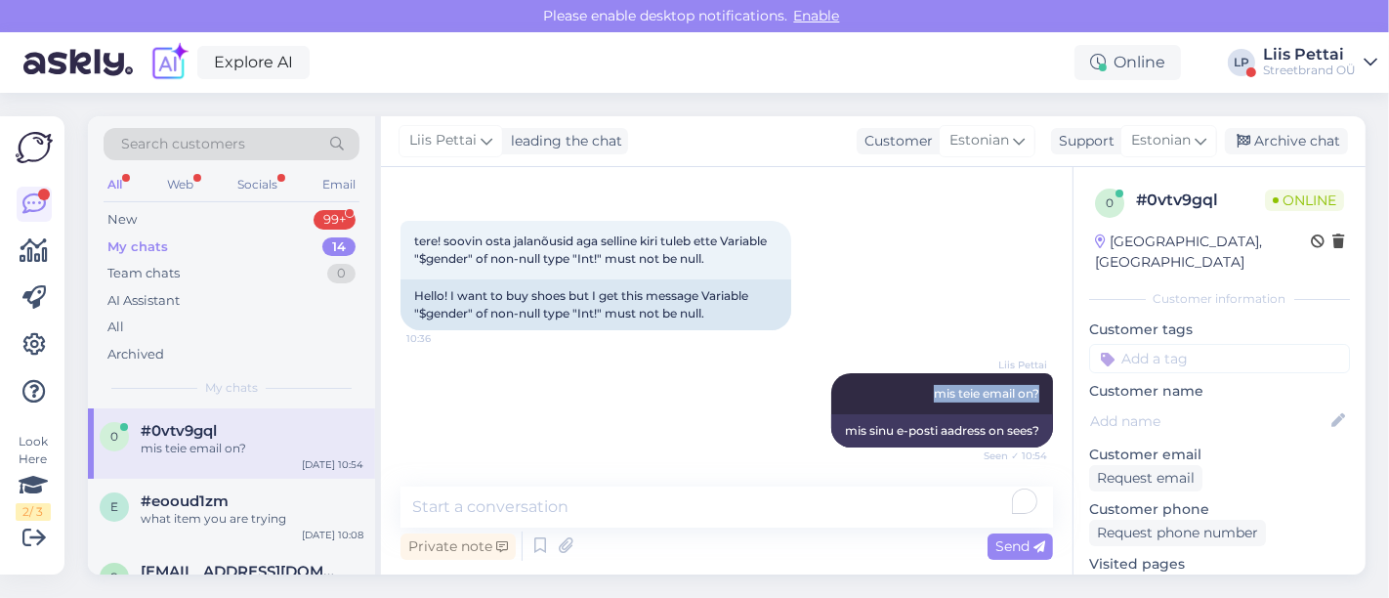
drag, startPoint x: 897, startPoint y: 384, endPoint x: 1036, endPoint y: 386, distance: 139.7
click at [1036, 386] on div "Chat started [DATE] Ma ei saa osta omale jalanõusid, leht ei tööta 8:51 I can't…" at bounding box center [735, 328] width 670 height 282
click at [203, 202] on div "Search customers All Web Socials Email New 99+ My chats 14 Team chats 0 AI Assi…" at bounding box center [231, 262] width 287 height 292
click at [202, 219] on div "New 99+" at bounding box center [232, 219] width 256 height 27
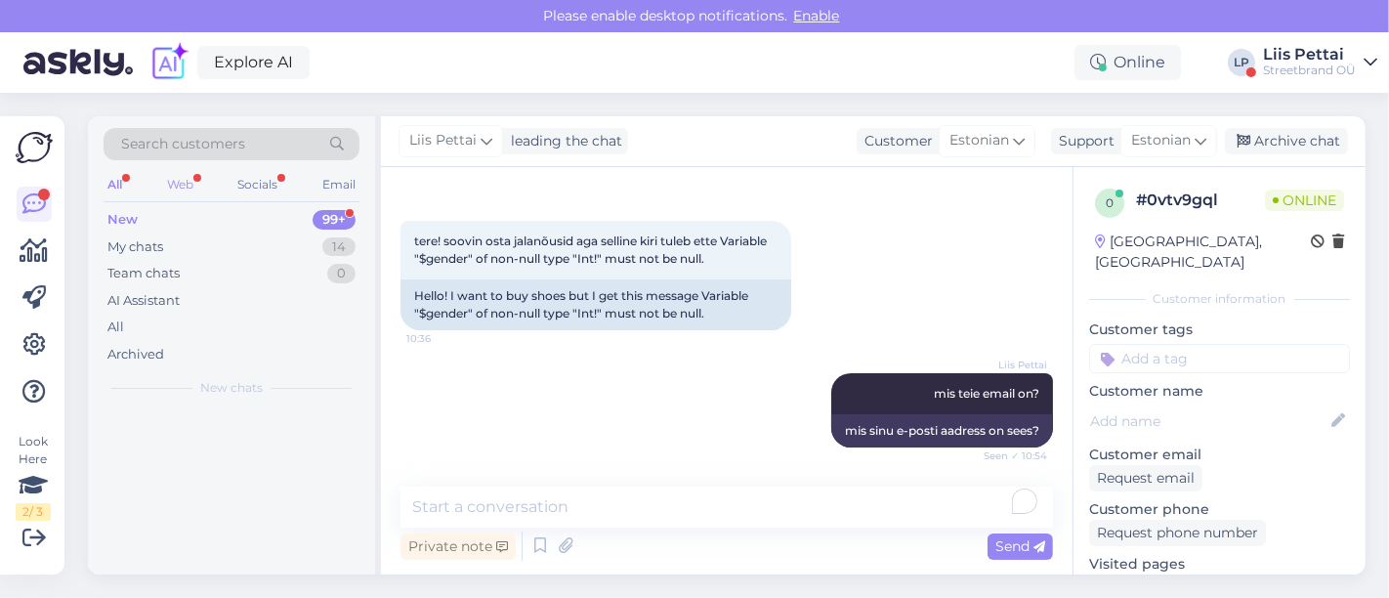
click at [186, 182] on div "Web" at bounding box center [180, 184] width 34 height 25
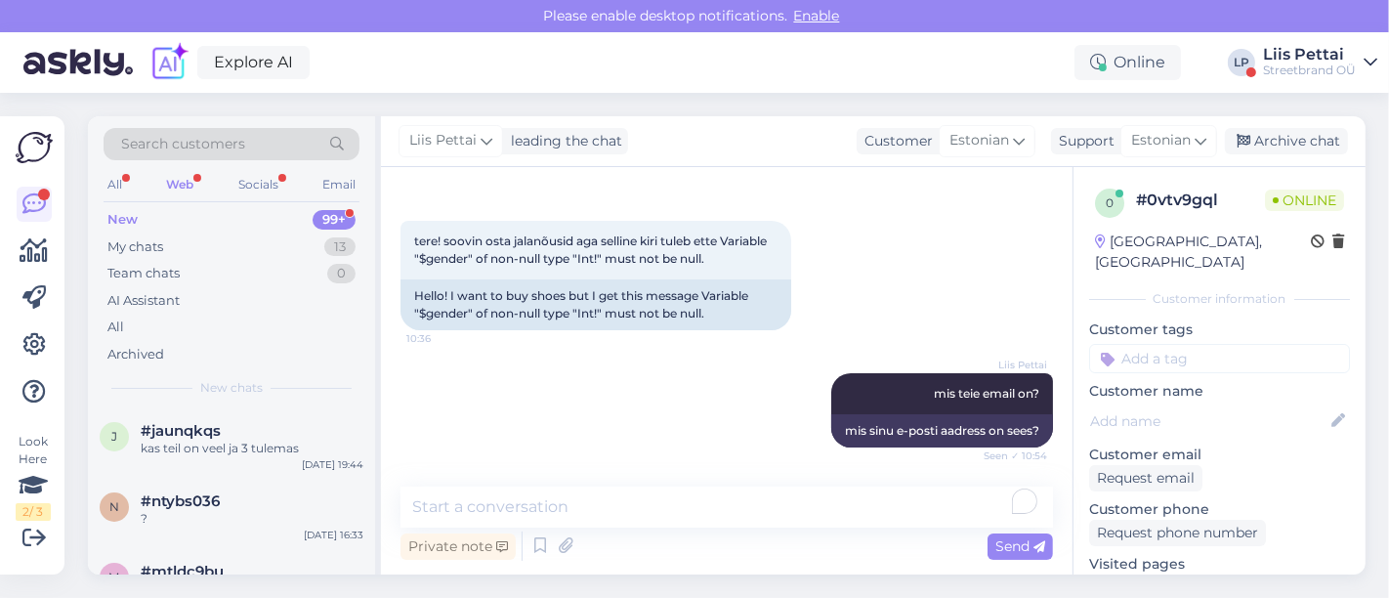
click at [184, 182] on div "Web" at bounding box center [179, 184] width 35 height 25
click at [256, 187] on div "Socials" at bounding box center [258, 184] width 48 height 25
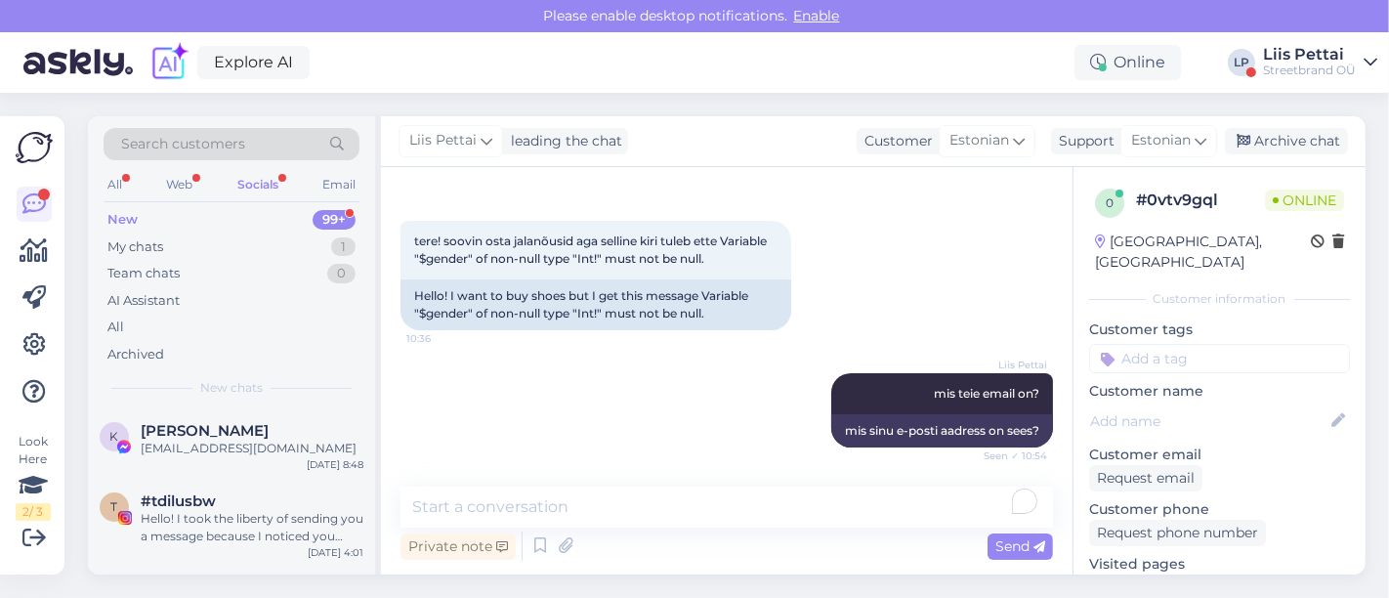
click at [822, 555] on div "Private note Send" at bounding box center [726, 545] width 652 height 37
click at [801, 498] on textarea "To enrich screen reader interactions, please activate Accessibility in Grammarl…" at bounding box center [726, 506] width 652 height 41
click at [198, 238] on div "My chats 1" at bounding box center [232, 246] width 256 height 27
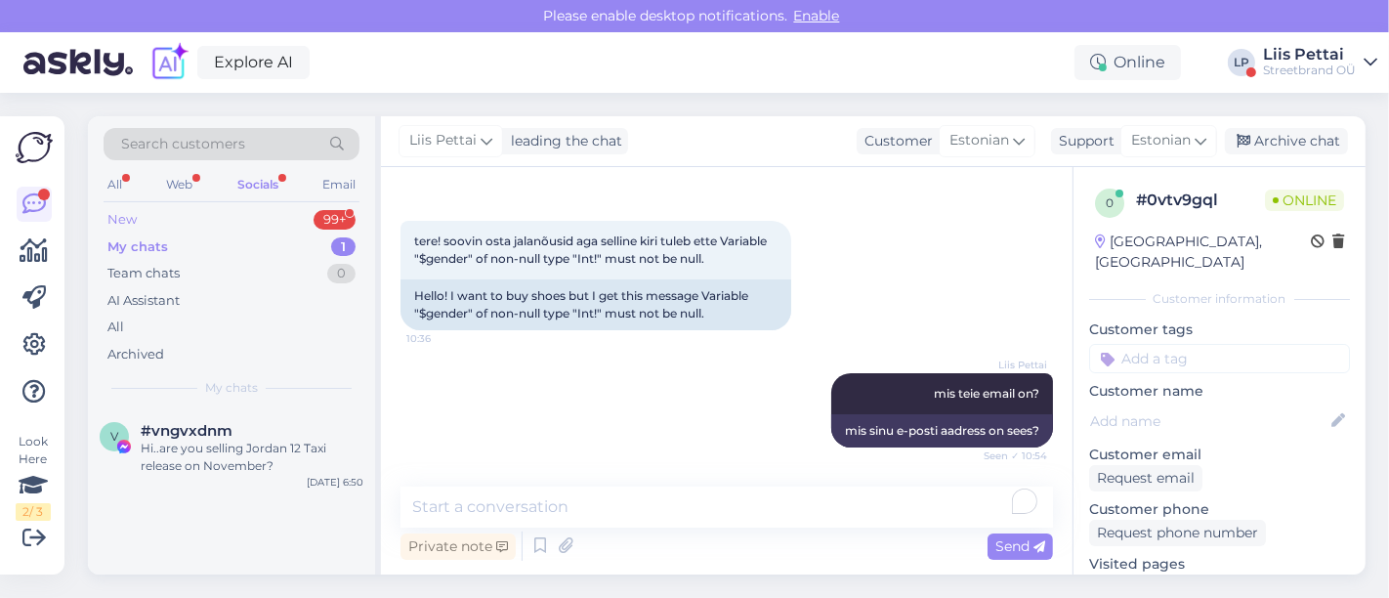
click at [183, 219] on div "New 99+" at bounding box center [232, 219] width 256 height 27
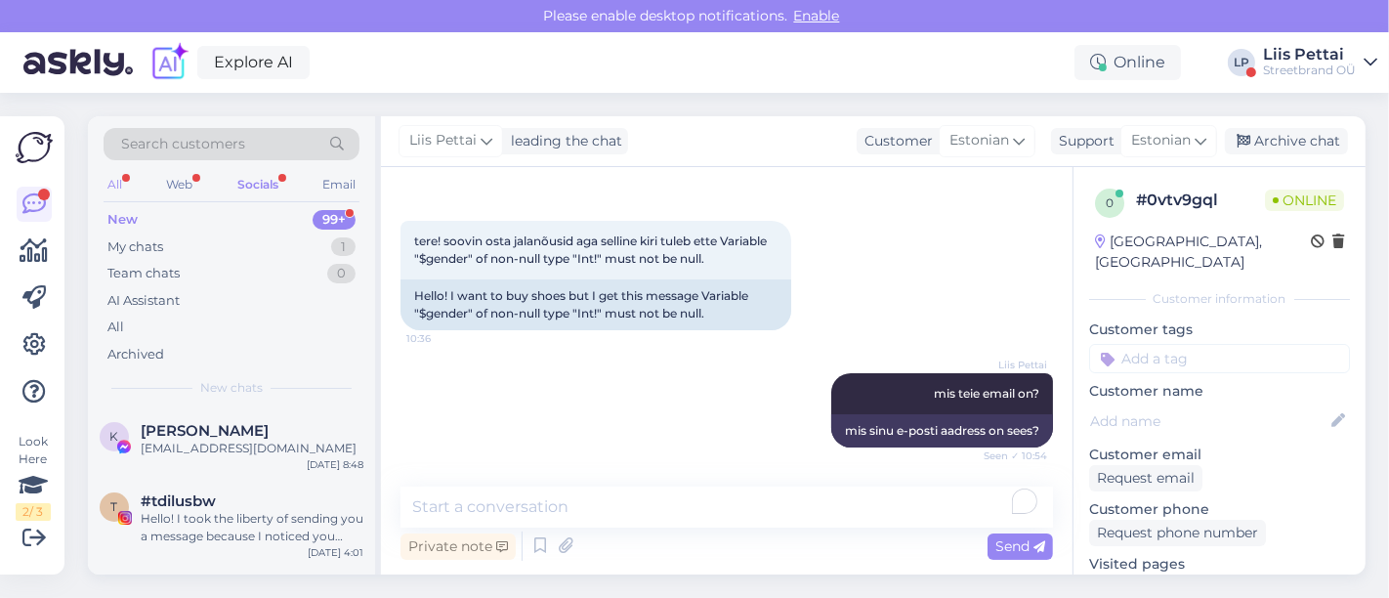
click at [110, 183] on div "All" at bounding box center [115, 184] width 22 height 25
click at [172, 188] on div "Web" at bounding box center [180, 184] width 34 height 25
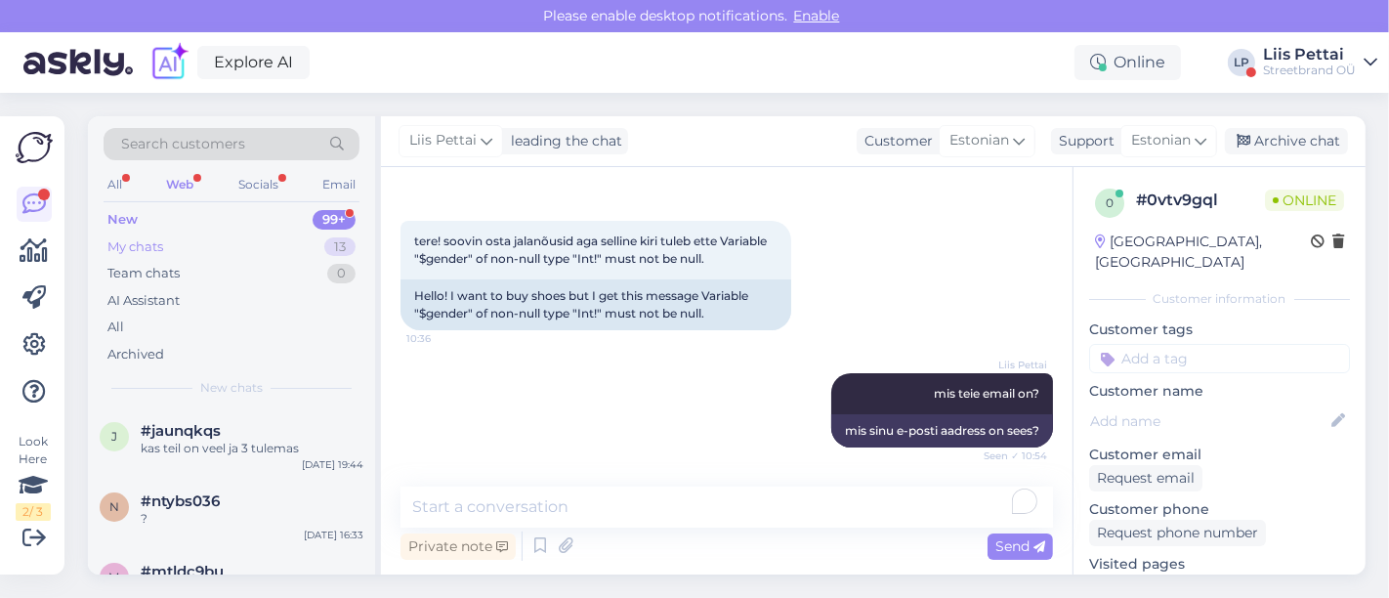
click at [147, 244] on div "My chats" at bounding box center [135, 247] width 56 height 20
